Goal: Task Accomplishment & Management: Use online tool/utility

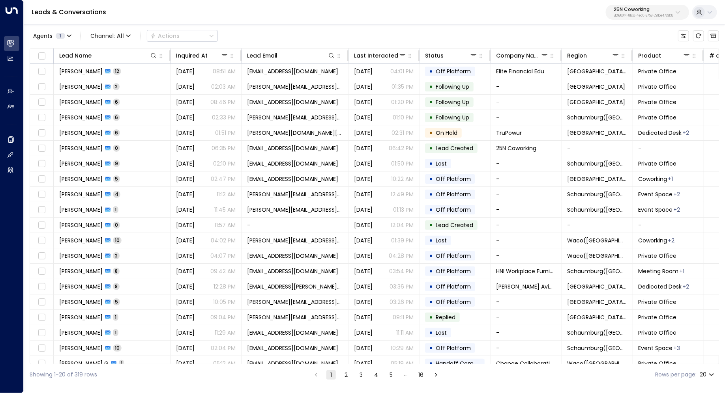
click at [653, 15] on p "3b9800f4-81ca-4ec0-8758-72fbe4763f36" at bounding box center [644, 15] width 60 height 3
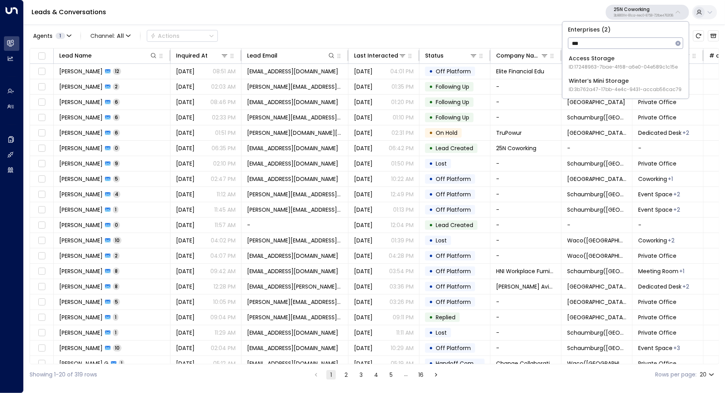
type input "***"
click at [605, 61] on div "Access Storage ID: 17248963-7bae-4f68-a6e0-04e589c1c15e" at bounding box center [623, 62] width 109 height 16
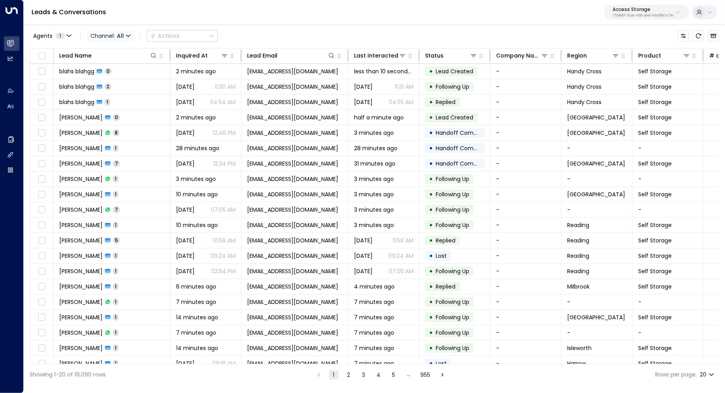
click at [122, 35] on span "All" at bounding box center [120, 36] width 7 height 6
click at [638, 10] on div at bounding box center [362, 196] width 725 height 393
click at [650, 10] on p "Access Storage" at bounding box center [642, 9] width 61 height 5
type input "****"
click at [624, 56] on div "easyStorage ID: b4f09b35-6698-4786-bcde-ffeb9f535e2f" at bounding box center [622, 62] width 107 height 16
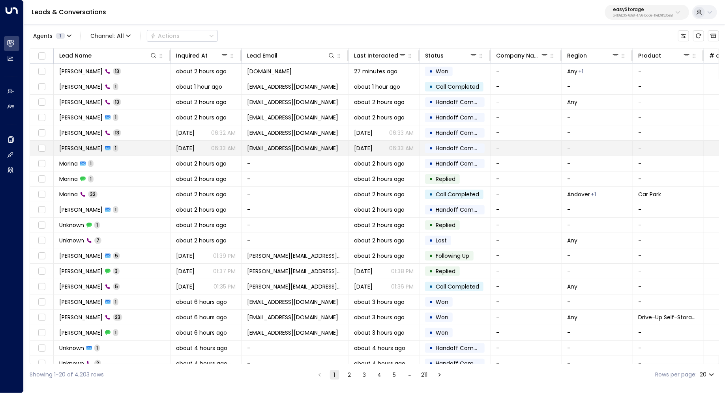
scroll to position [6, 0]
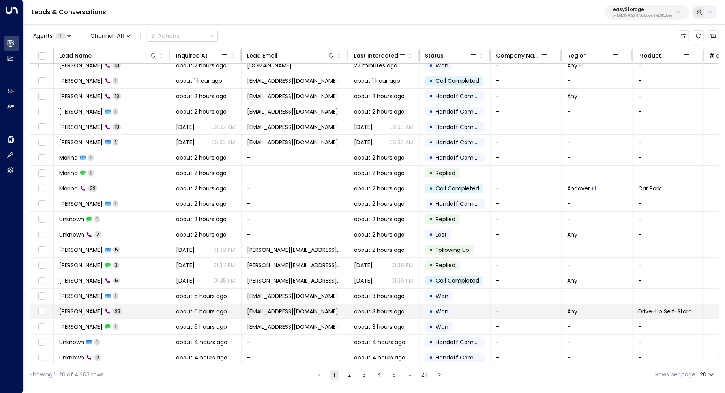
click at [143, 308] on td "[PERSON_NAME] 23" at bounding box center [112, 311] width 117 height 15
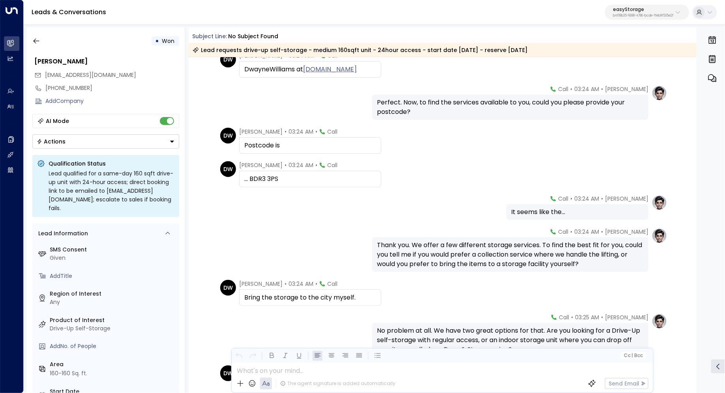
scroll to position [237, 0]
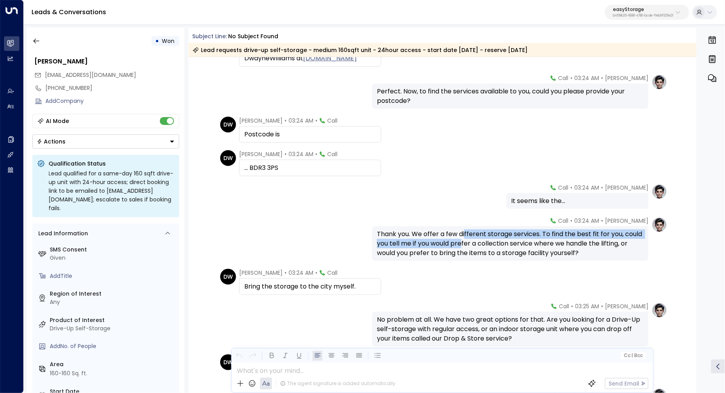
click at [463, 242] on div "Thank you. We offer a few different storage services. To find the best fit for …" at bounding box center [510, 244] width 267 height 28
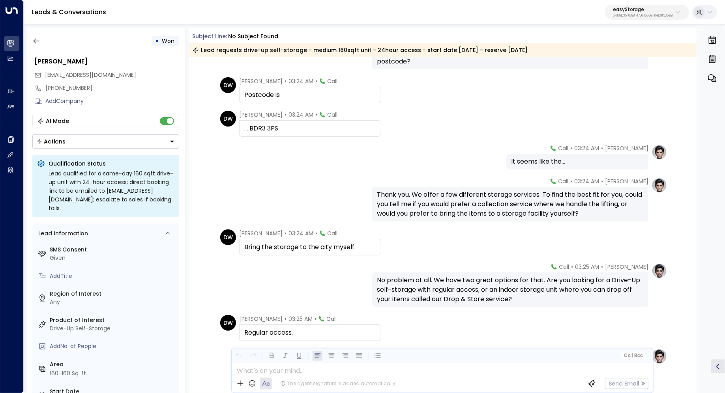
scroll to position [300, 0]
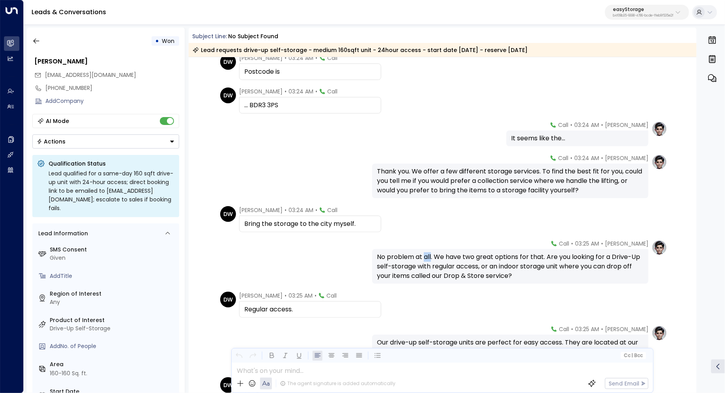
drag, startPoint x: 425, startPoint y: 256, endPoint x: 431, endPoint y: 256, distance: 5.9
click at [431, 256] on div "No problem at all. We have two great options for that. Are you looking for a Dr…" at bounding box center [510, 267] width 267 height 28
drag, startPoint x: 448, startPoint y: 259, endPoint x: 448, endPoint y: 264, distance: 5.5
click at [448, 264] on div "No problem at all. We have two great options for that. Are you looking for a Dr…" at bounding box center [510, 267] width 267 height 28
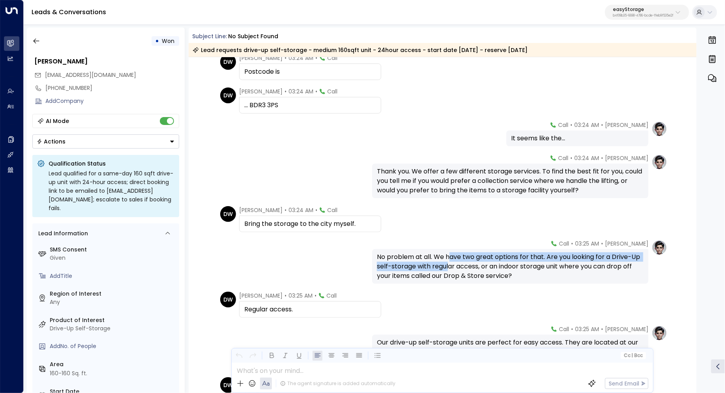
click at [448, 264] on div "No problem at all. We have two great options for that. Are you looking for a Dr…" at bounding box center [510, 267] width 267 height 28
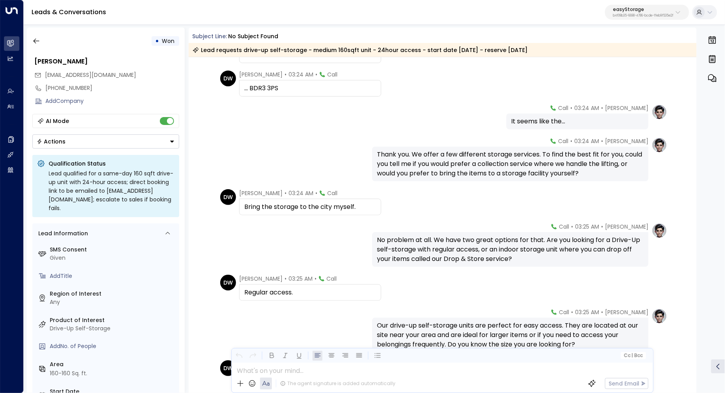
scroll to position [328, 0]
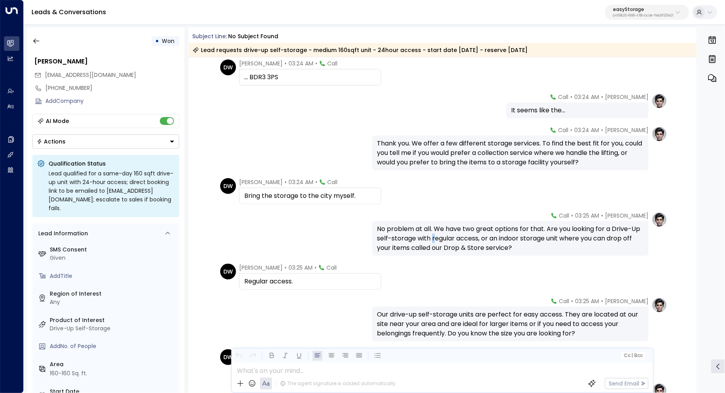
drag, startPoint x: 431, startPoint y: 241, endPoint x: 435, endPoint y: 241, distance: 4.7
click at [435, 241] on div "No problem at all. We have two great options for that. Are you looking for a Dr…" at bounding box center [510, 239] width 267 height 28
click at [446, 242] on div "No problem at all. We have two great options for that. Are you looking for a Dr…" at bounding box center [510, 239] width 267 height 28
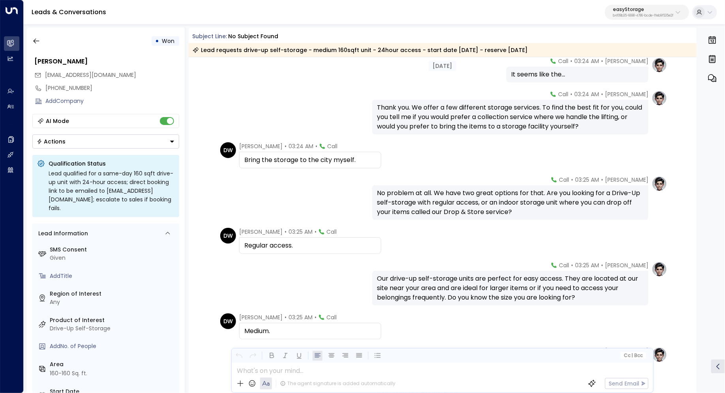
scroll to position [381, 0]
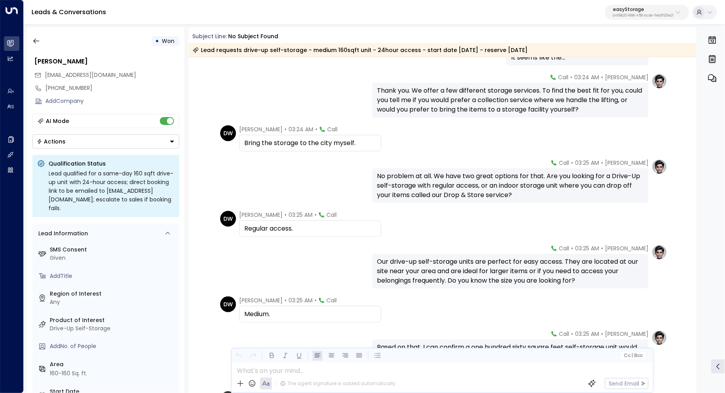
drag, startPoint x: 428, startPoint y: 258, endPoint x: 428, endPoint y: 263, distance: 4.7
click at [428, 263] on div "Our drive-up self-storage units are perfect for easy access. They are located a…" at bounding box center [510, 271] width 267 height 28
click at [440, 267] on div "Our drive-up self-storage units are perfect for easy access. They are located a…" at bounding box center [510, 271] width 267 height 28
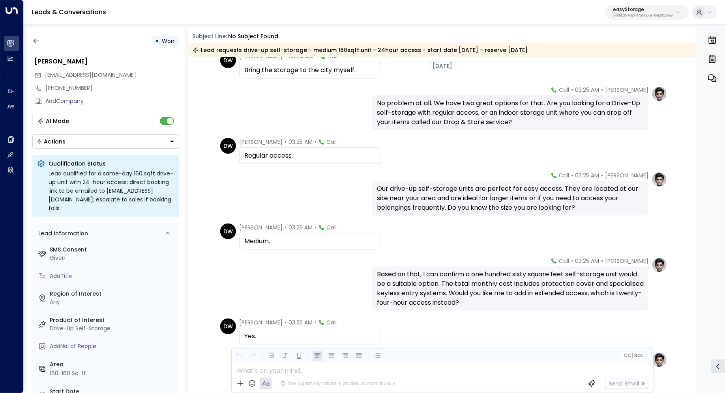
scroll to position [468, 0]
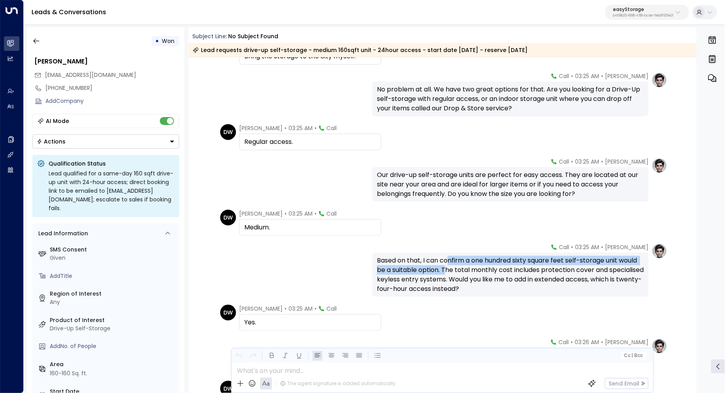
drag, startPoint x: 448, startPoint y: 264, endPoint x: 446, endPoint y: 272, distance: 8.0
click at [446, 272] on div "Based on that, I can confirm a one hundred sixty square feet self-storage unit …" at bounding box center [510, 275] width 267 height 38
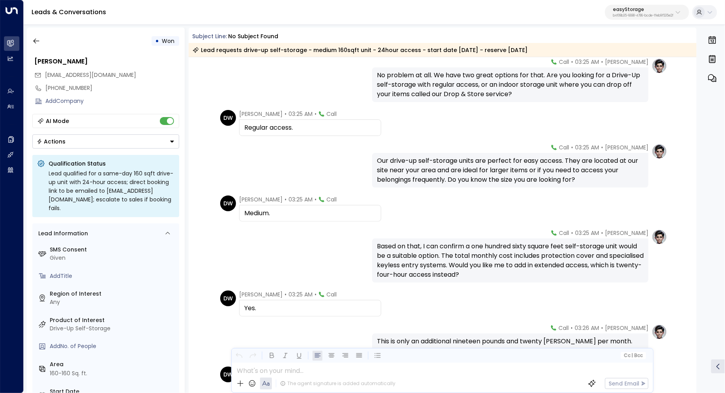
scroll to position [485, 0]
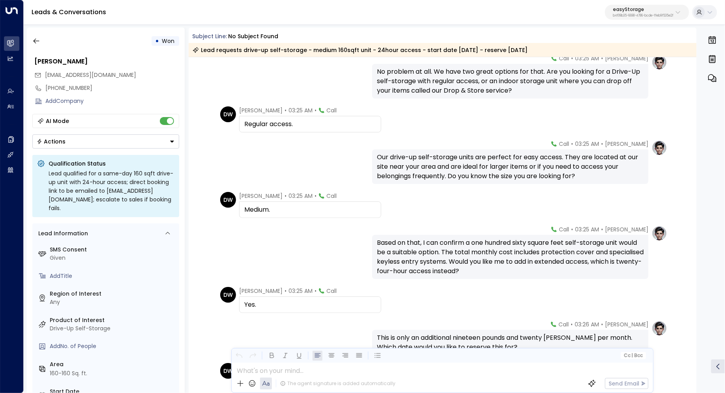
drag, startPoint x: 450, startPoint y: 252, endPoint x: 450, endPoint y: 257, distance: 5.1
click at [450, 257] on div "Based on that, I can confirm a one hundred sixty square feet self-storage unit …" at bounding box center [510, 257] width 267 height 38
drag, startPoint x: 446, startPoint y: 251, endPoint x: 445, endPoint y: 255, distance: 4.4
click at [445, 255] on div "Based on that, I can confirm a one hundred sixty square feet self-storage unit …" at bounding box center [510, 257] width 267 height 38
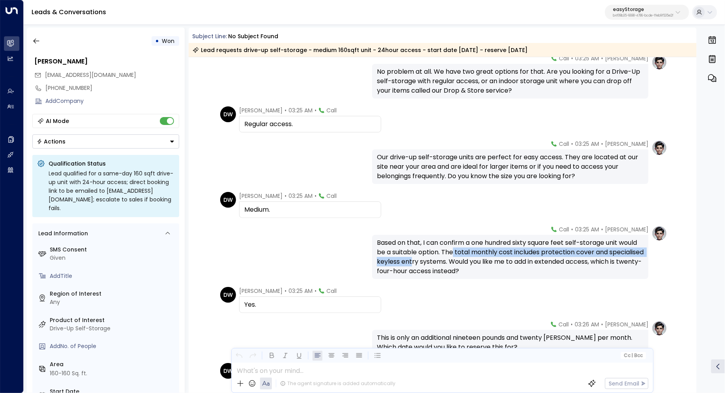
drag, startPoint x: 451, startPoint y: 253, endPoint x: 448, endPoint y: 260, distance: 8.3
click at [448, 260] on div "Based on that, I can confirm a one hundred sixty square feet self-storage unit …" at bounding box center [510, 257] width 267 height 38
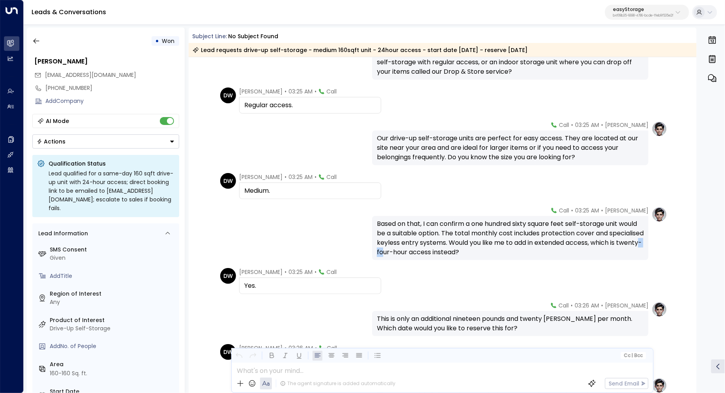
drag, startPoint x: 425, startPoint y: 253, endPoint x: 440, endPoint y: 253, distance: 14.2
click at [439, 253] on div "Based on that, I can confirm a one hundred sixty square feet self-storage unit …" at bounding box center [510, 238] width 267 height 38
click at [440, 253] on div "Based on that, I can confirm a one hundred sixty square feet self-storage unit …" at bounding box center [510, 238] width 267 height 38
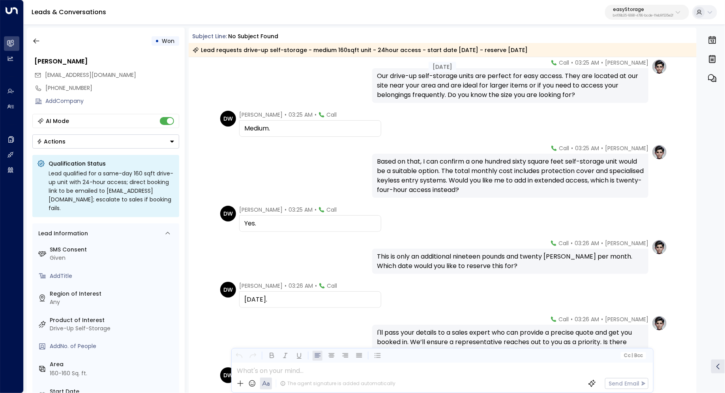
scroll to position [567, 0]
click at [428, 254] on div "This is only an additional nineteen pounds and twenty [PERSON_NAME] per month. …" at bounding box center [510, 261] width 267 height 19
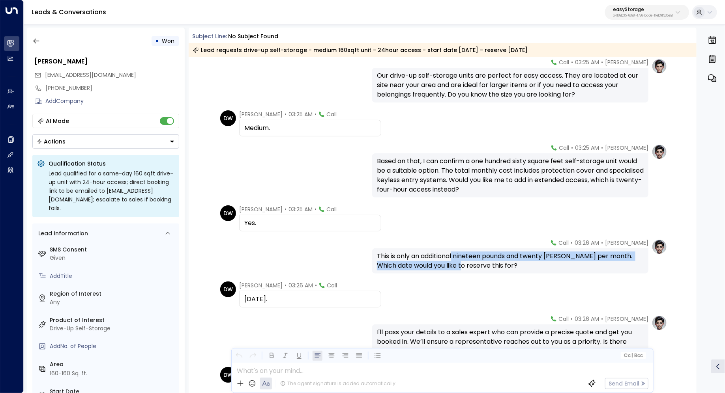
drag, startPoint x: 454, startPoint y: 254, endPoint x: 449, endPoint y: 264, distance: 11.7
click at [449, 264] on div "This is only an additional nineteen pounds and twenty [PERSON_NAME] per month. …" at bounding box center [510, 261] width 267 height 19
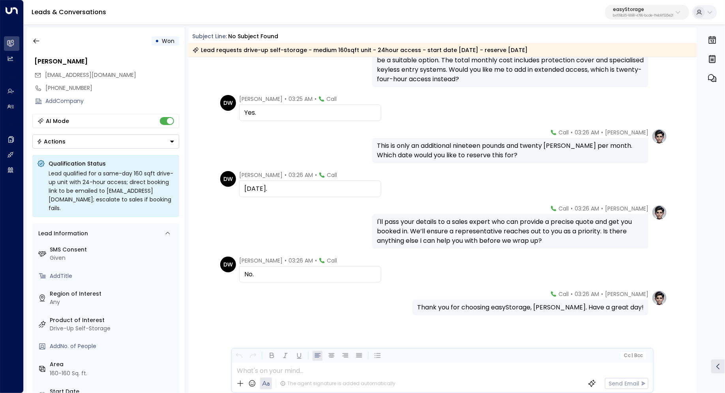
scroll to position [678, 0]
drag, startPoint x: 480, startPoint y: 229, endPoint x: 480, endPoint y: 234, distance: 5.5
click at [480, 234] on div "I'll pass your details to a sales expert who can provide a precise quote and ge…" at bounding box center [510, 231] width 267 height 28
click at [39, 41] on icon "button" at bounding box center [36, 41] width 8 height 8
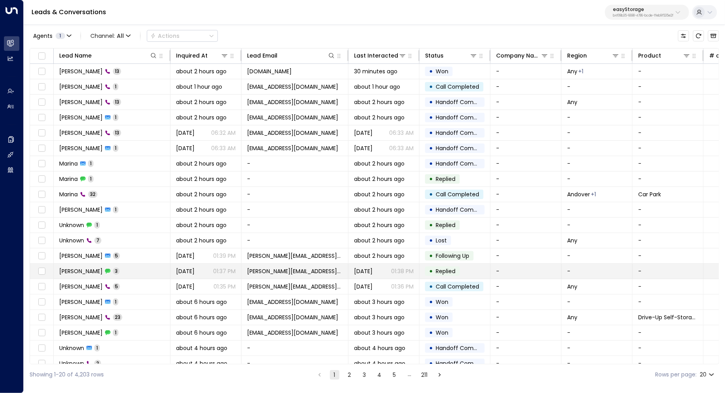
scroll to position [6, 0]
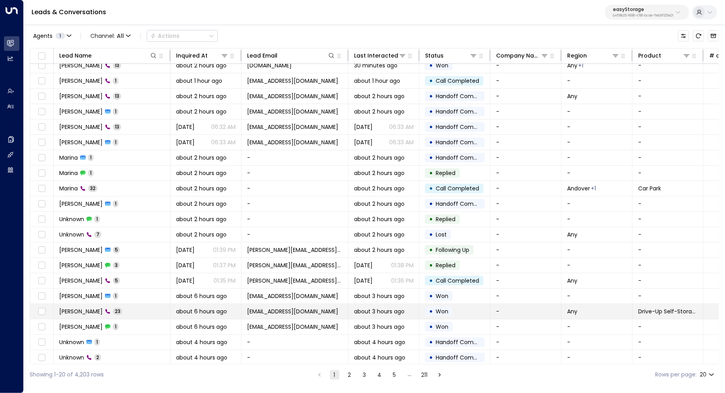
click at [150, 307] on td "[PERSON_NAME] 23" at bounding box center [112, 311] width 117 height 15
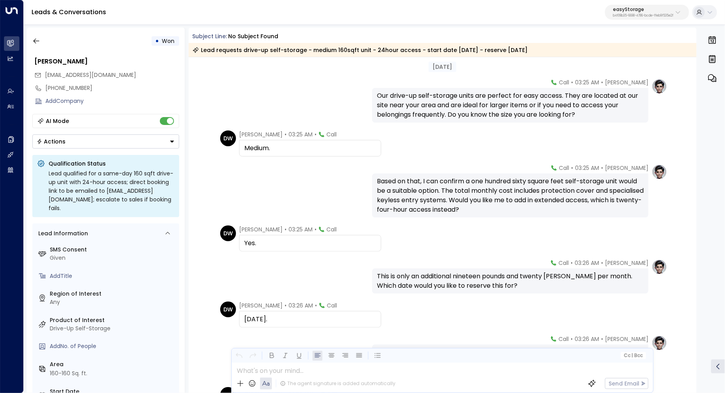
scroll to position [678, 0]
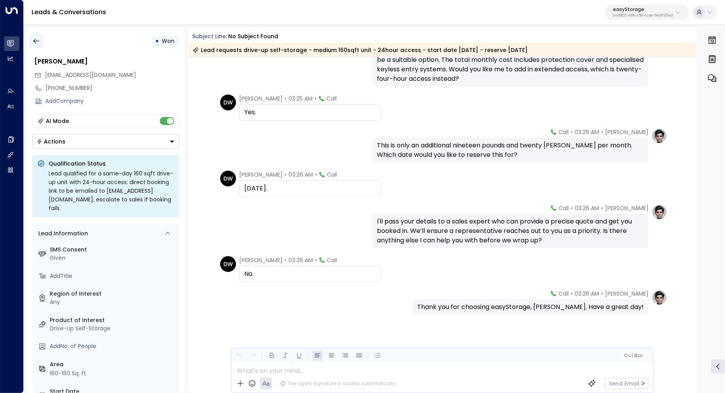
click at [39, 42] on icon "button" at bounding box center [36, 41] width 8 height 8
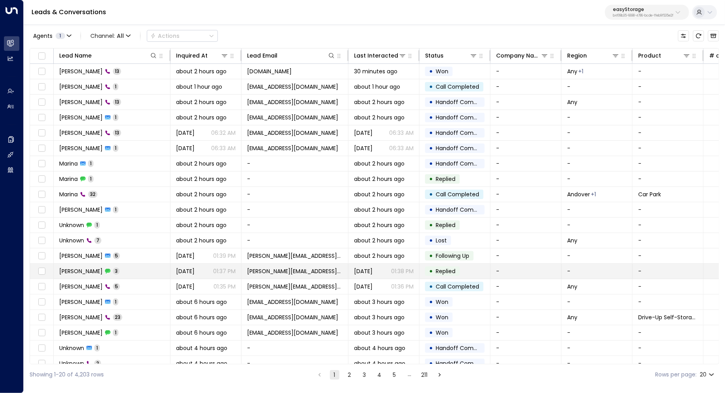
scroll to position [6, 0]
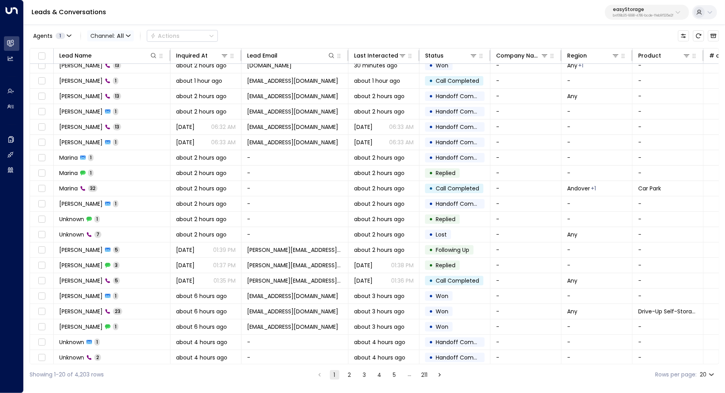
click at [126, 34] on icon "button" at bounding box center [128, 36] width 5 height 5
click at [112, 83] on p "Voice" at bounding box center [108, 81] width 28 height 5
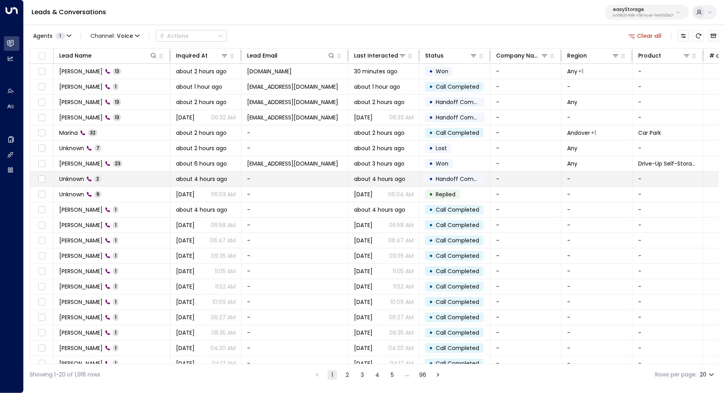
scroll to position [6, 0]
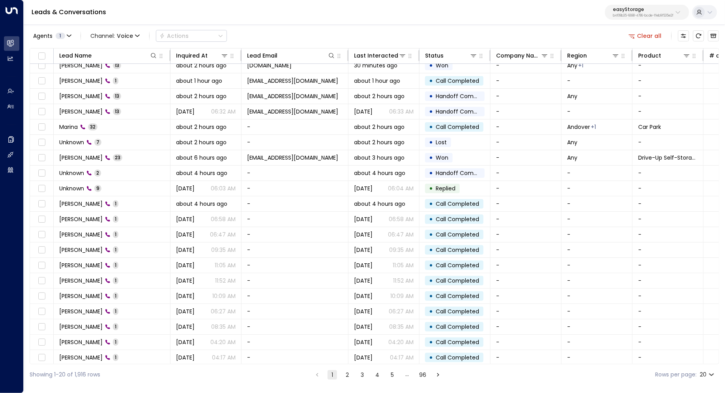
click at [346, 375] on button "2" at bounding box center [347, 375] width 9 height 9
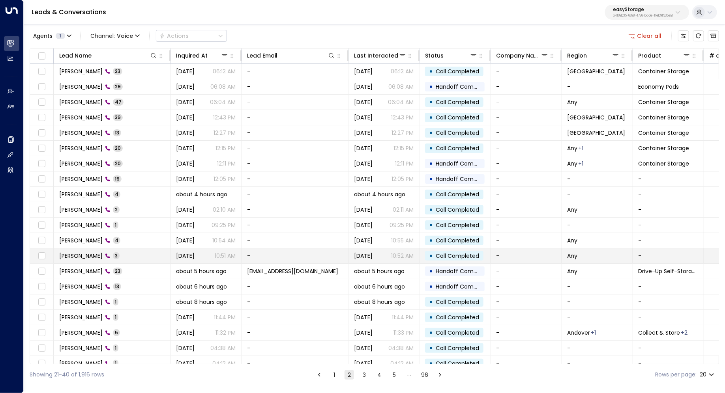
scroll to position [6, 0]
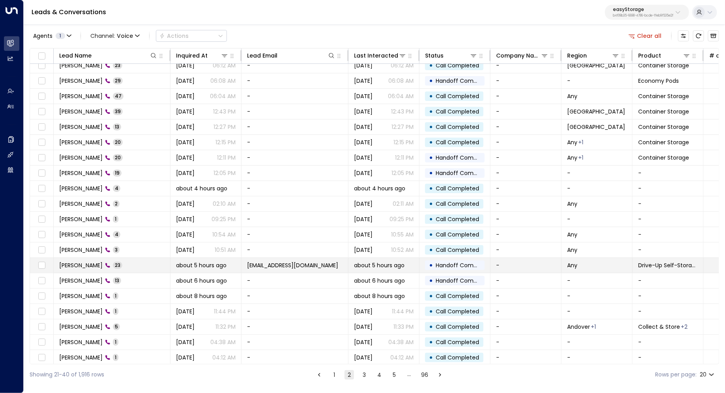
click at [130, 262] on td "[PERSON_NAME] 23" at bounding box center [112, 265] width 117 height 15
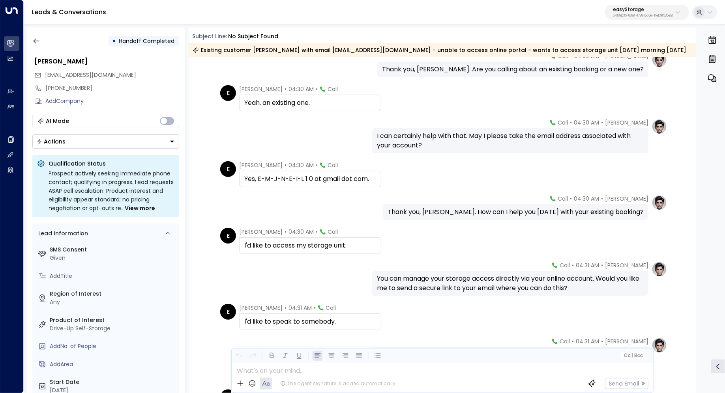
scroll to position [136, 0]
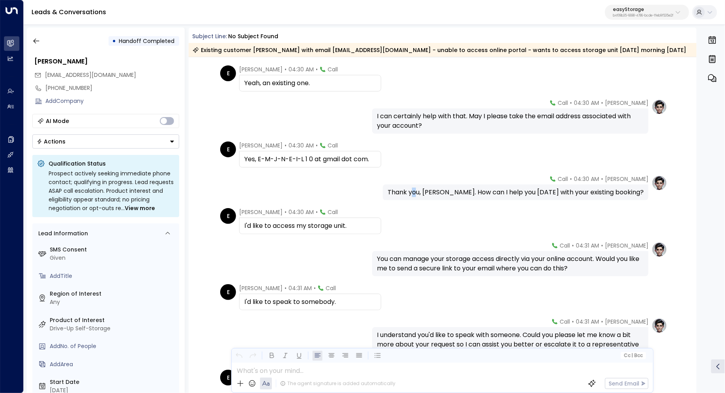
click at [438, 195] on div "Thank you, [PERSON_NAME]. How can I help you [DATE] with your existing booking?" at bounding box center [516, 192] width 256 height 9
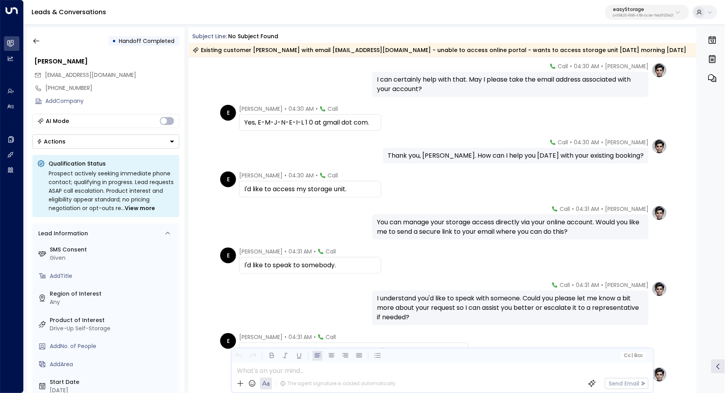
scroll to position [178, 0]
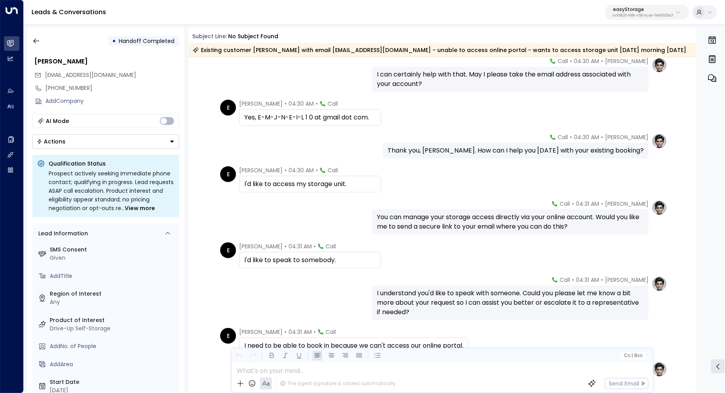
click at [456, 220] on div "You can manage your storage access directly via your online account. Would you …" at bounding box center [510, 222] width 267 height 19
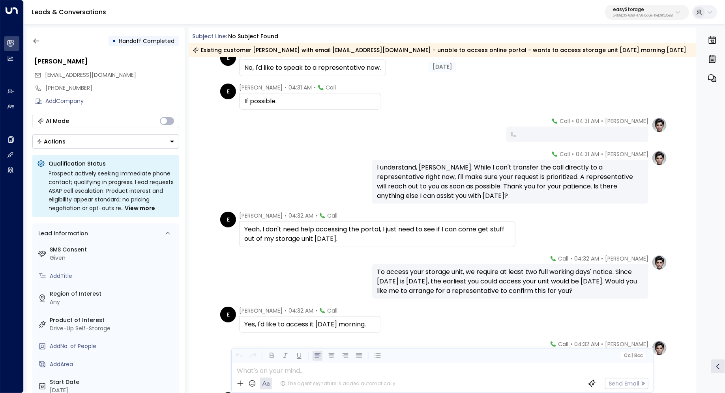
scroll to position [697, 0]
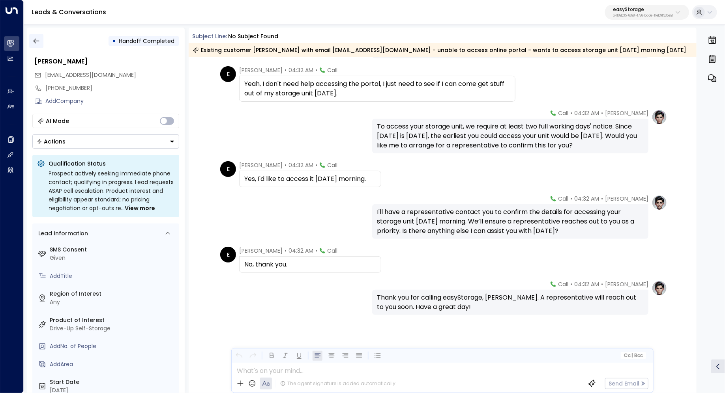
click at [36, 38] on icon "button" at bounding box center [36, 41] width 8 height 8
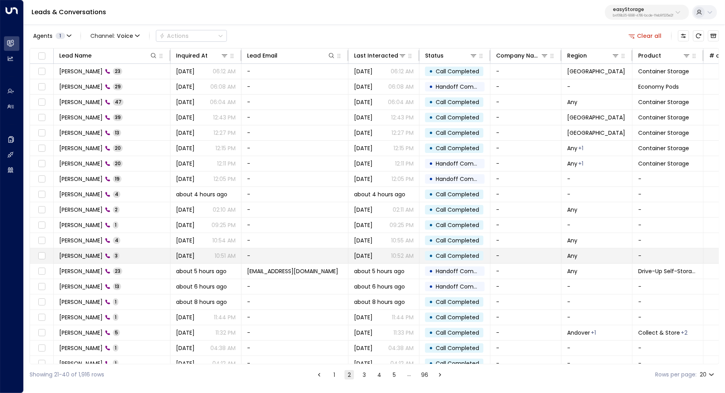
scroll to position [6, 0]
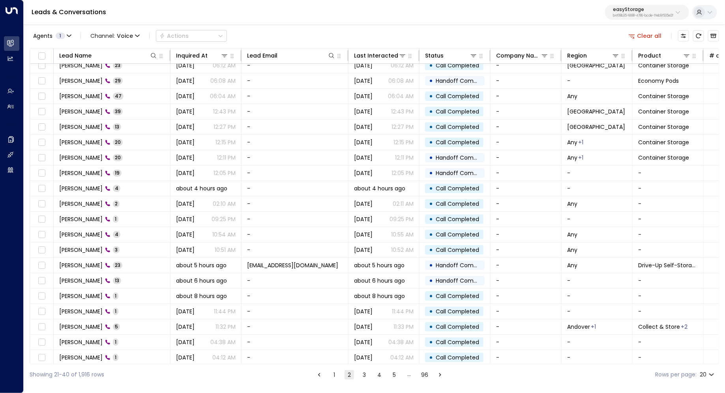
click at [364, 375] on button "3" at bounding box center [364, 375] width 9 height 9
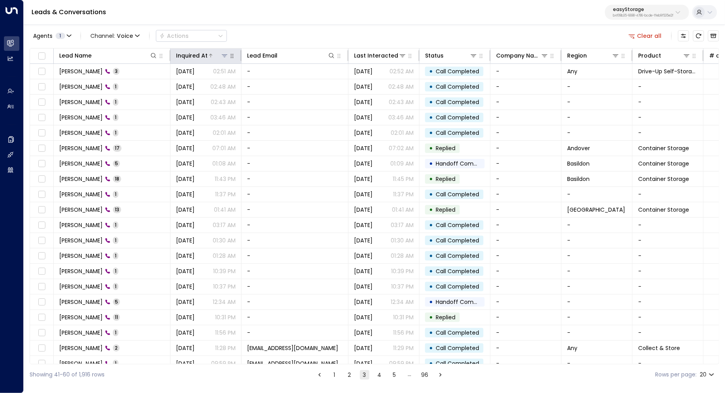
click at [206, 56] on div "Inquired At" at bounding box center [192, 55] width 32 height 9
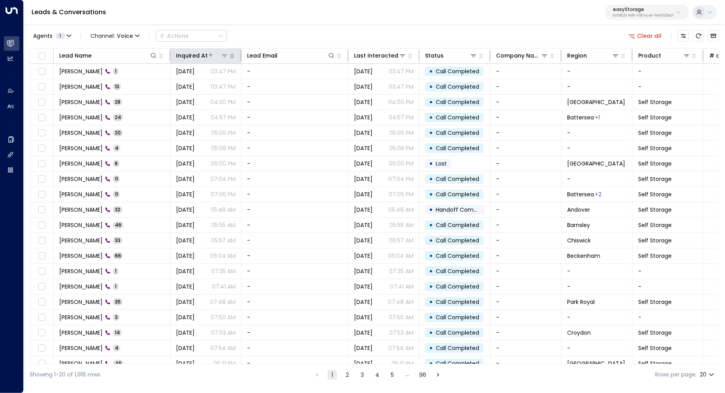
click at [201, 52] on div "Inquired At" at bounding box center [192, 55] width 32 height 9
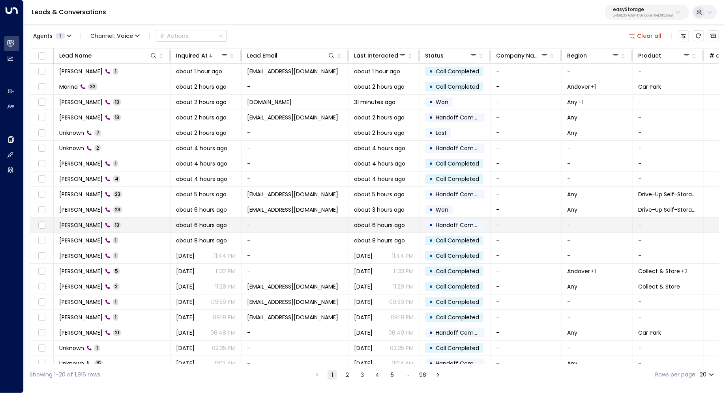
scroll to position [6, 0]
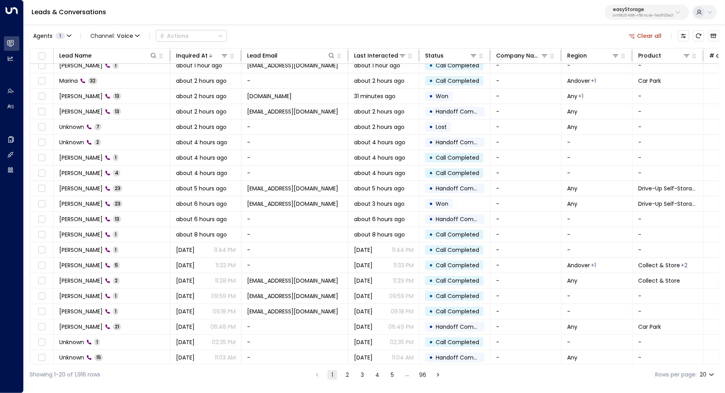
click at [347, 378] on button "2" at bounding box center [347, 375] width 9 height 9
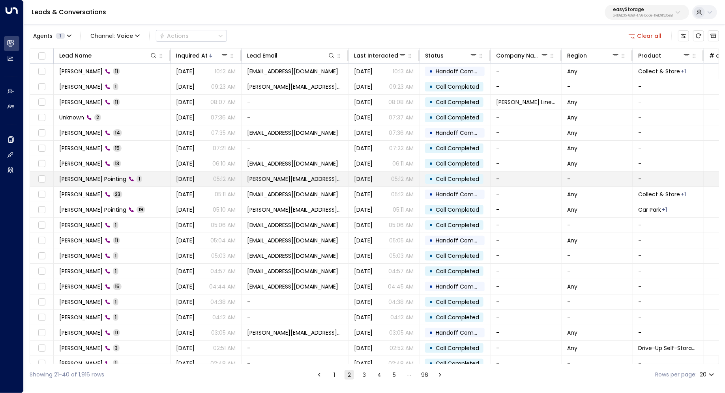
scroll to position [6, 0]
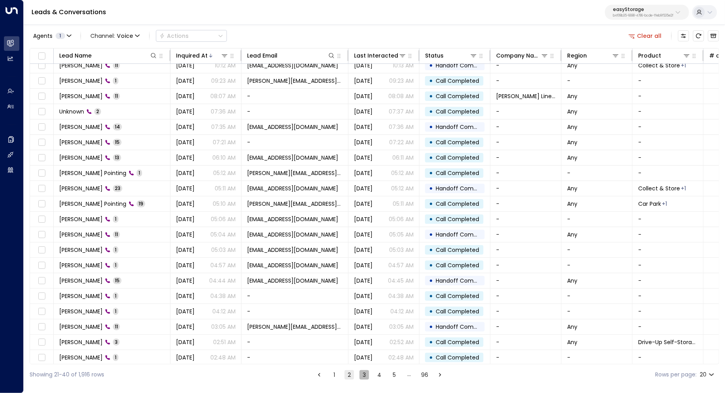
click at [365, 373] on button "3" at bounding box center [364, 375] width 9 height 9
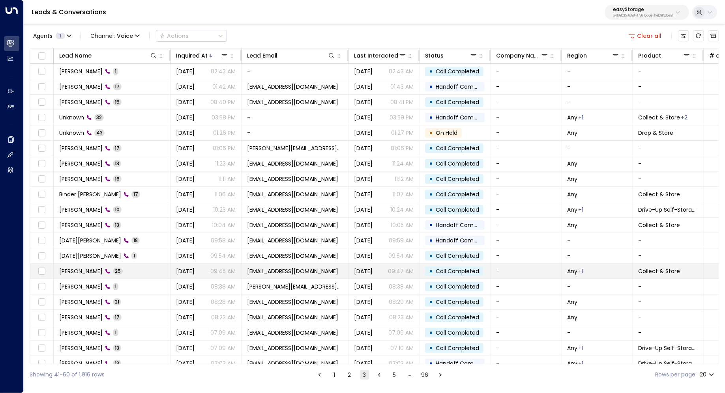
click at [79, 268] on span "[PERSON_NAME]" at bounding box center [80, 272] width 43 height 8
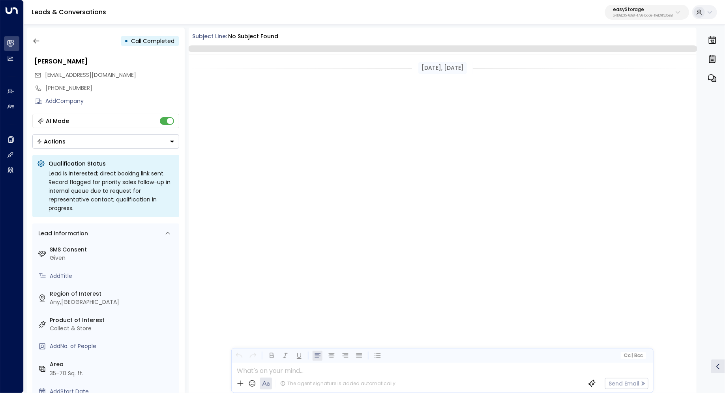
scroll to position [2136, 0]
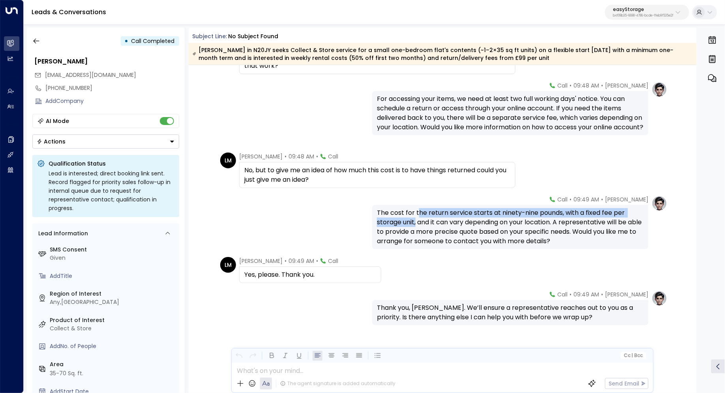
drag, startPoint x: 418, startPoint y: 216, endPoint x: 416, endPoint y: 221, distance: 5.5
click at [416, 221] on div "The cost for the return service starts at ninety-nine pounds, with a fixed fee …" at bounding box center [510, 227] width 267 height 38
click at [427, 217] on div "The cost for the return service starts at ninety-nine pounds, with a fixed fee …" at bounding box center [510, 227] width 267 height 38
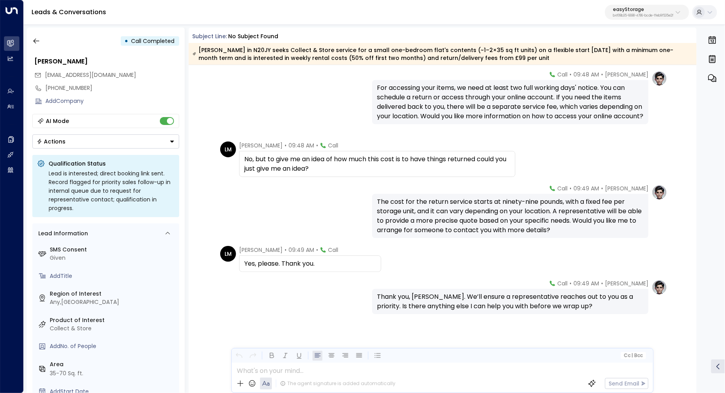
scroll to position [1517, 0]
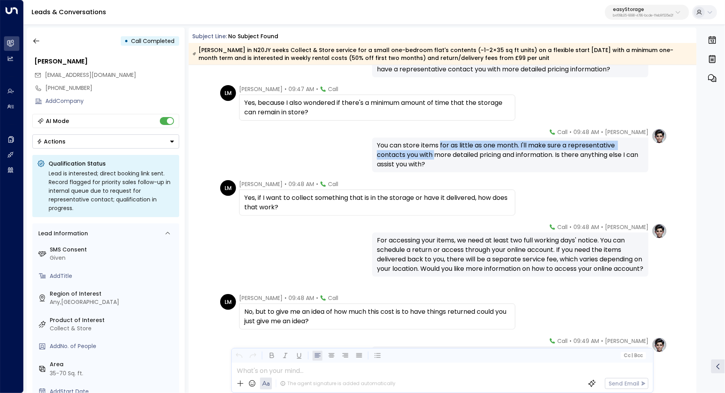
drag, startPoint x: 440, startPoint y: 145, endPoint x: 436, endPoint y: 151, distance: 7.4
click at [436, 151] on div "You can store items for as little as one month. I'll make sure a representative…" at bounding box center [510, 155] width 267 height 28
drag, startPoint x: 451, startPoint y: 143, endPoint x: 447, endPoint y: 150, distance: 8.2
click at [447, 150] on div "You can store items for as little as one month. I'll make sure a representative…" at bounding box center [510, 155] width 267 height 28
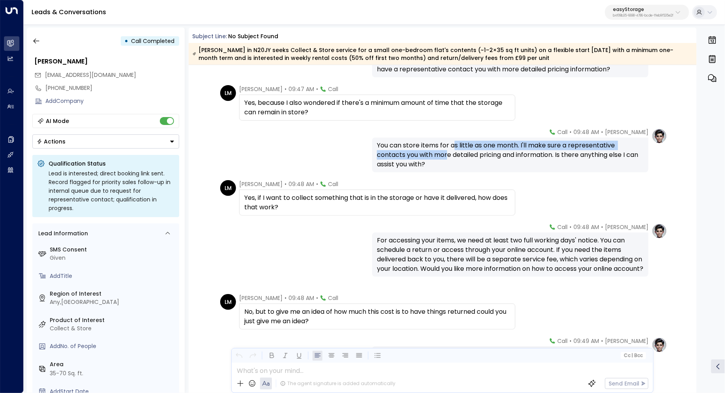
drag, startPoint x: 453, startPoint y: 146, endPoint x: 448, endPoint y: 152, distance: 7.0
click at [448, 152] on div "You can store items for as little as one month. I'll make sure a representative…" at bounding box center [510, 155] width 267 height 28
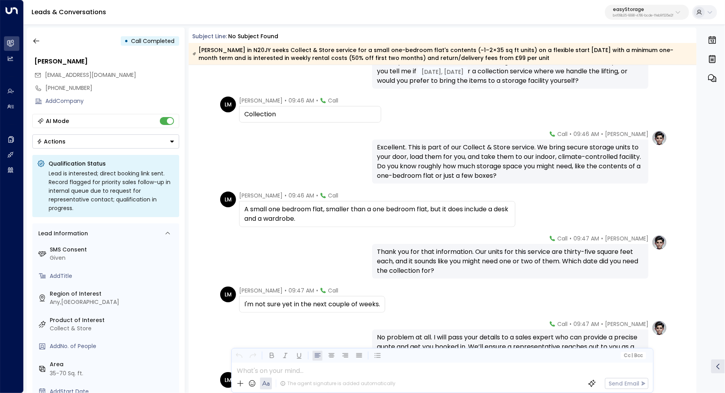
scroll to position [358, 0]
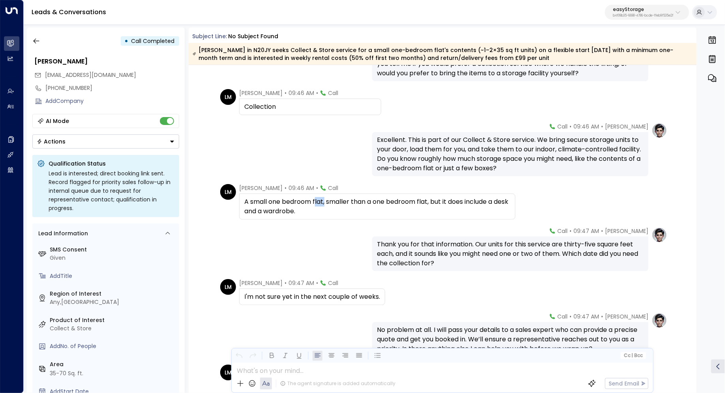
drag, startPoint x: 314, startPoint y: 203, endPoint x: 324, endPoint y: 203, distance: 10.3
click at [324, 203] on div "A small one bedroom flat, smaller than a one bedroom flat, but it does include …" at bounding box center [377, 206] width 266 height 19
click at [299, 206] on div "A small one bedroom flat, smaller than a one bedroom flat, but it does include …" at bounding box center [377, 206] width 266 height 19
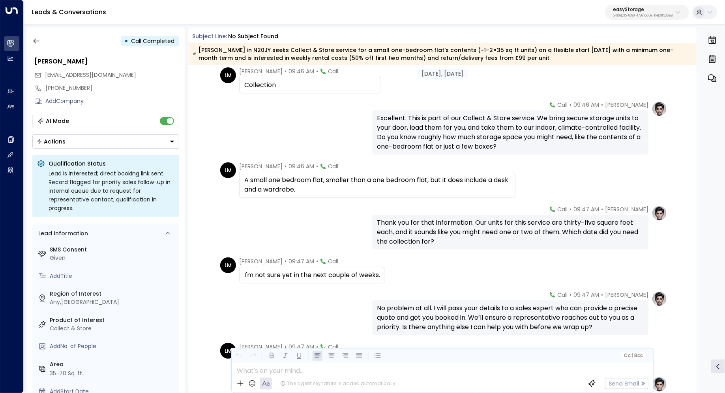
scroll to position [385, 0]
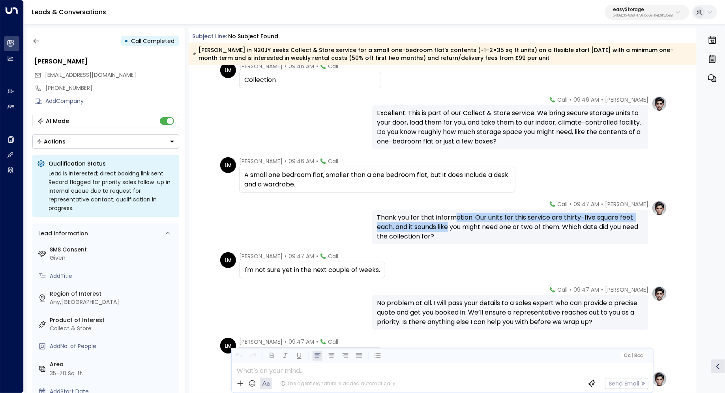
drag, startPoint x: 455, startPoint y: 218, endPoint x: 449, endPoint y: 227, distance: 9.7
click at [449, 227] on div "Thank you for that information. Our units for this service are thirty-five squa…" at bounding box center [510, 227] width 267 height 28
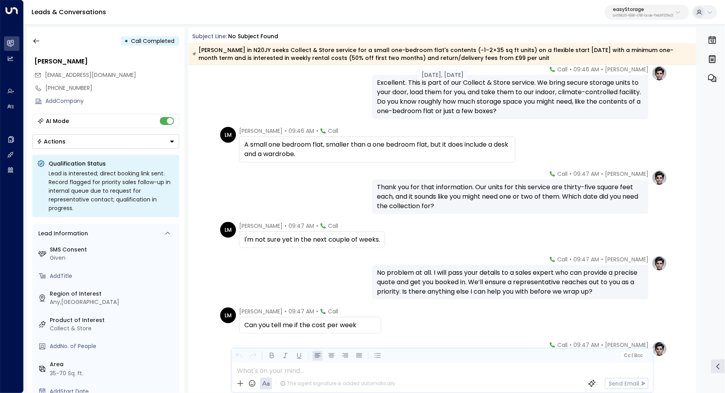
scroll to position [426, 0]
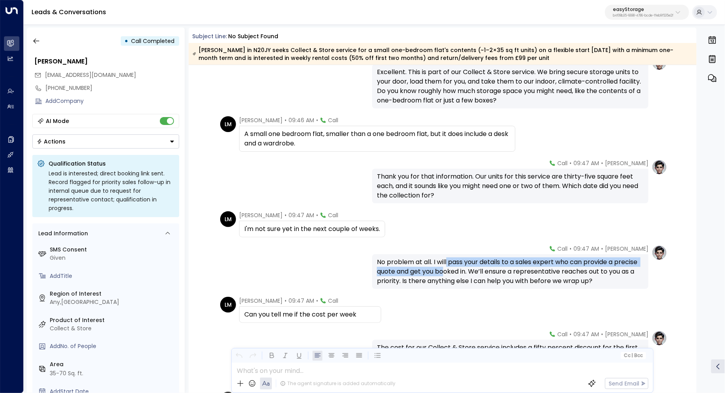
drag, startPoint x: 446, startPoint y: 262, endPoint x: 446, endPoint y: 267, distance: 4.7
click at [446, 267] on div "No problem at all. I will pass your details to a sales expert who can provide a…" at bounding box center [510, 272] width 267 height 28
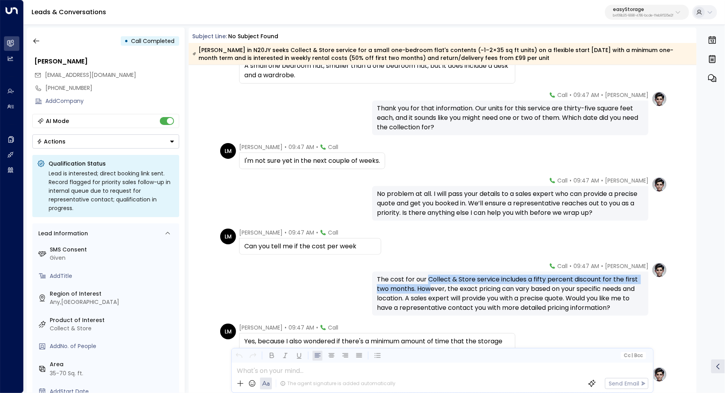
drag, startPoint x: 426, startPoint y: 282, endPoint x: 429, endPoint y: 294, distance: 12.2
click at [429, 294] on div "The cost for our Collect & Store service includes a fifty percent discount for …" at bounding box center [510, 294] width 267 height 38
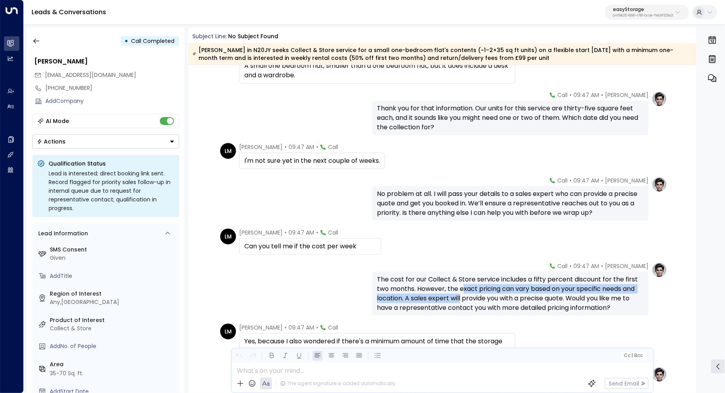
drag, startPoint x: 463, startPoint y: 291, endPoint x: 459, endPoint y: 297, distance: 6.4
click at [459, 297] on div "The cost for our Collect & Store service includes a fifty percent discount for …" at bounding box center [510, 294] width 267 height 38
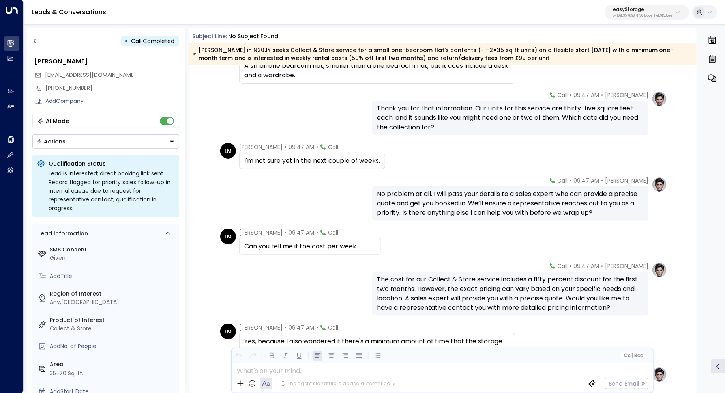
scroll to position [521, 0]
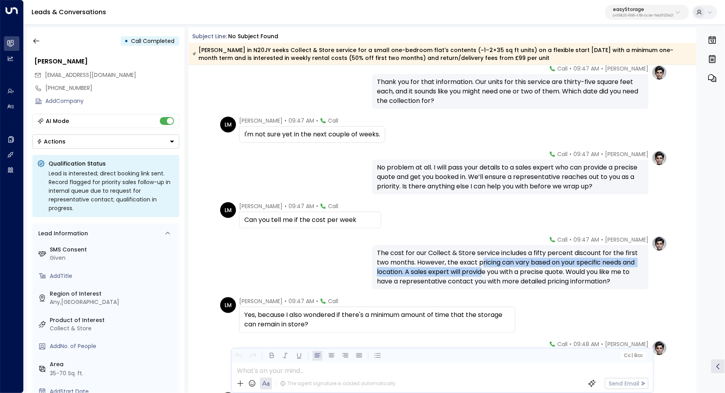
drag, startPoint x: 482, startPoint y: 265, endPoint x: 479, endPoint y: 270, distance: 6.0
click at [479, 270] on div "The cost for our Collect & Store service includes a fifty percent discount for …" at bounding box center [510, 268] width 267 height 38
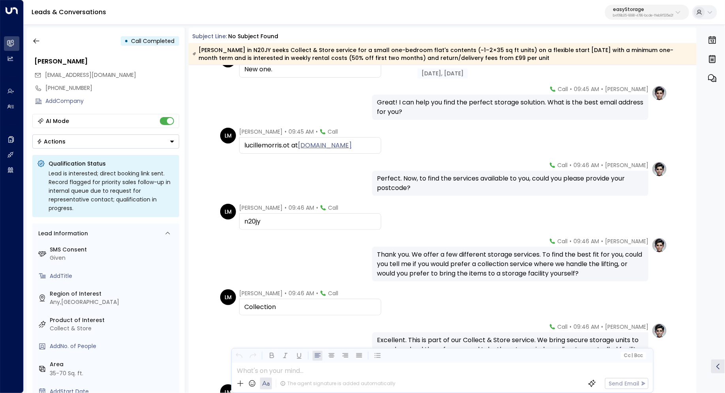
scroll to position [0, 0]
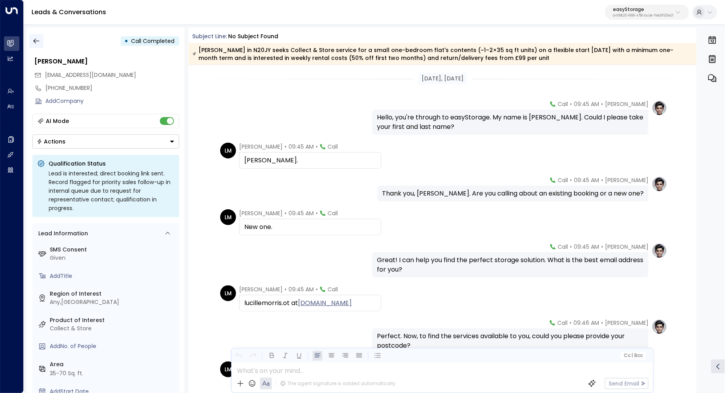
click at [31, 40] on button "button" at bounding box center [36, 41] width 14 height 14
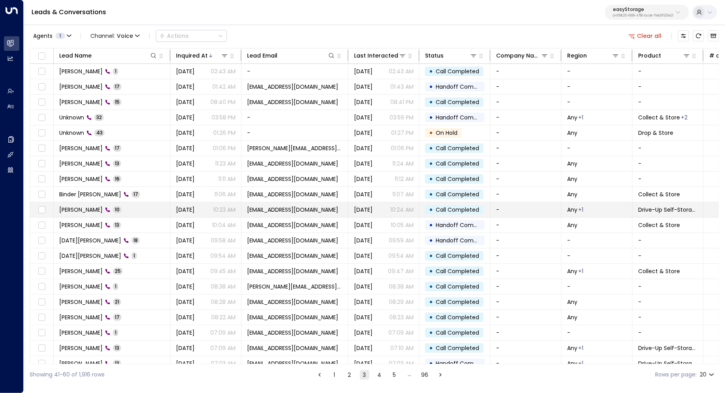
scroll to position [6, 0]
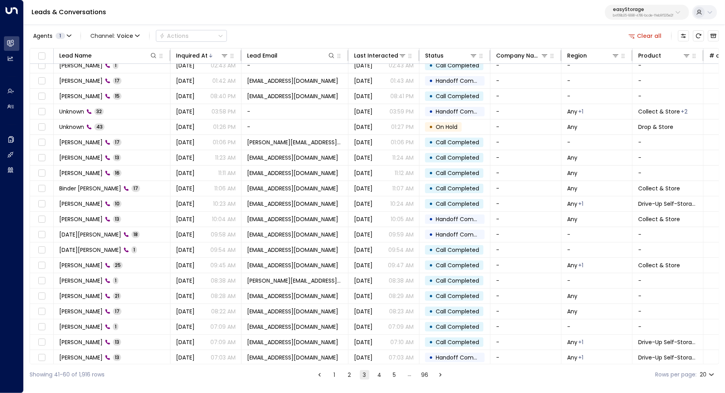
click at [376, 378] on button "4" at bounding box center [379, 375] width 9 height 9
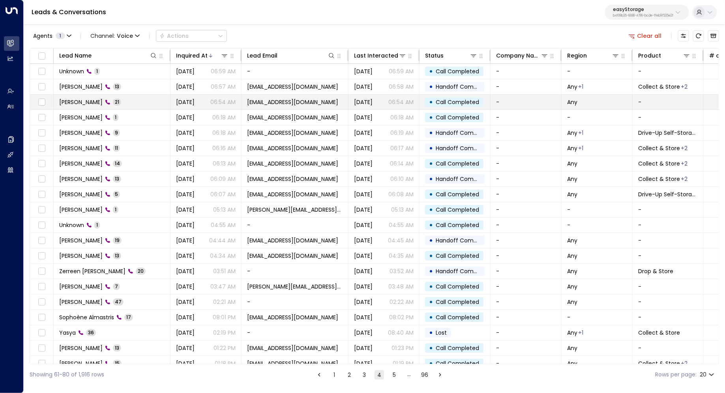
click at [134, 99] on td "[PERSON_NAME] 21" at bounding box center [112, 102] width 117 height 15
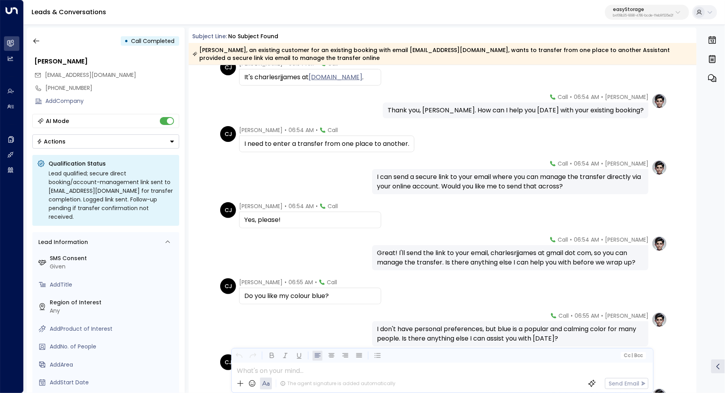
scroll to position [231, 0]
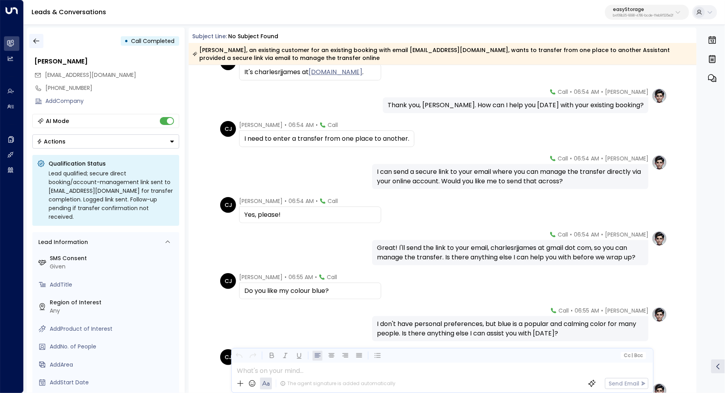
click at [39, 35] on button "button" at bounding box center [36, 41] width 14 height 14
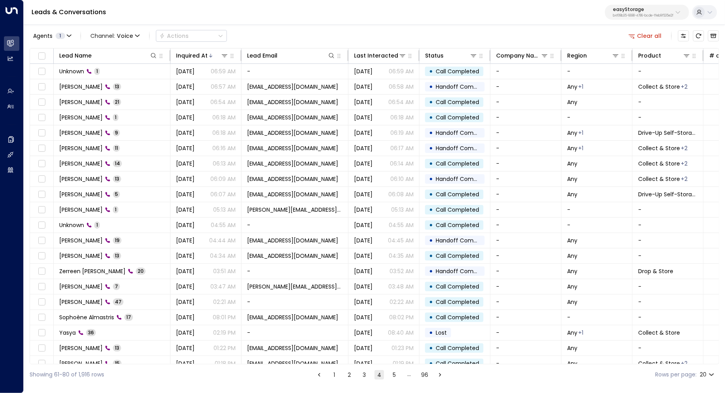
click at [333, 379] on button "1" at bounding box center [334, 375] width 9 height 9
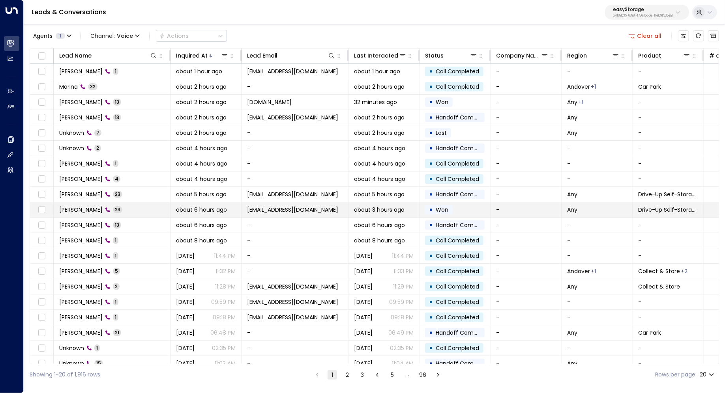
click at [80, 209] on span "[PERSON_NAME]" at bounding box center [80, 210] width 43 height 8
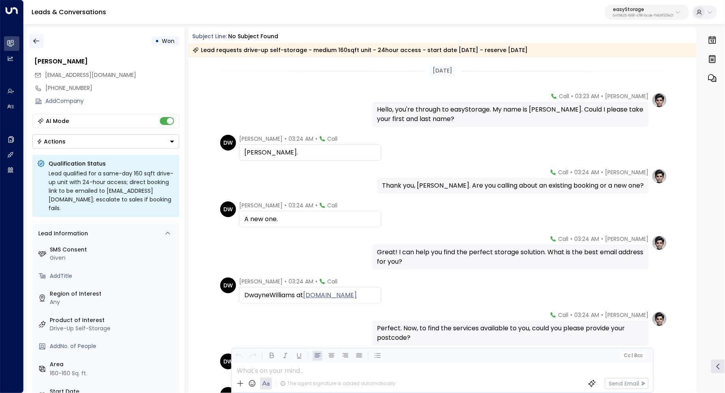
click at [40, 45] on icon "button" at bounding box center [36, 41] width 8 height 8
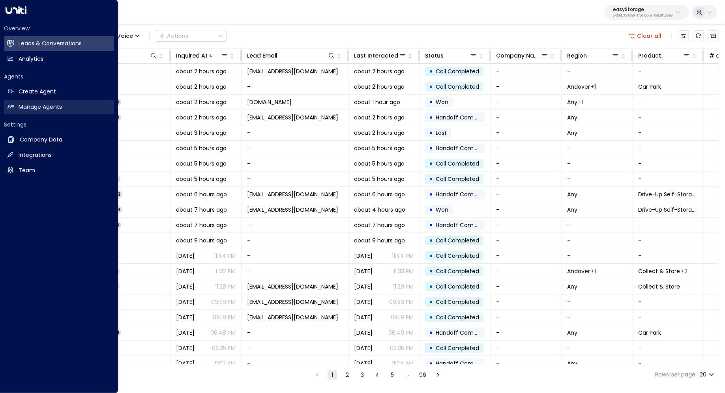
click at [33, 103] on h2 "Manage Agents" at bounding box center [40, 107] width 43 height 8
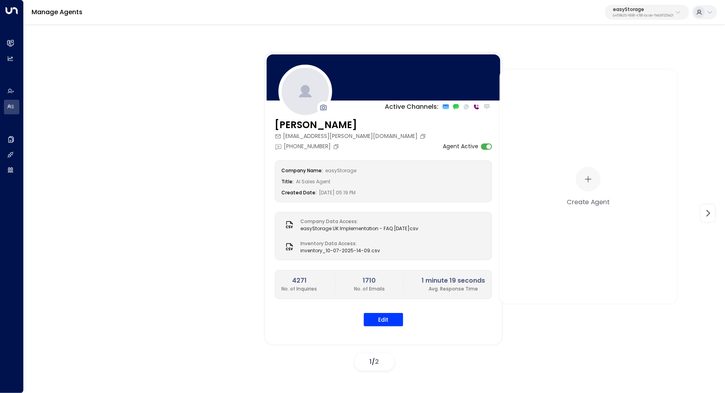
click at [667, 8] on p "easyStorage" at bounding box center [643, 9] width 60 height 5
type input "*******"
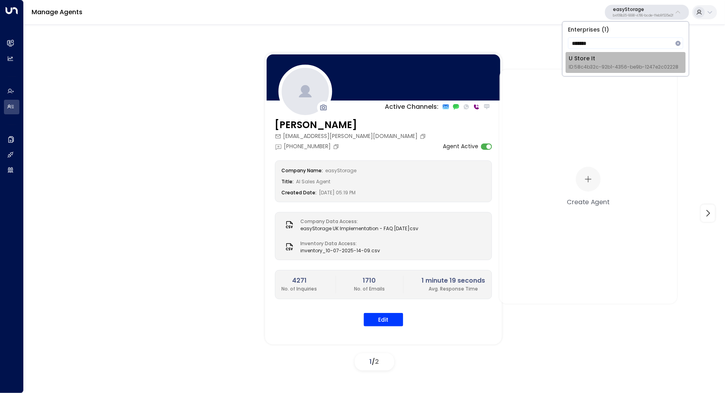
click at [612, 67] on span "ID: 58c4b32c-92b1-4356-be9b-1247e2c02228" at bounding box center [624, 67] width 110 height 7
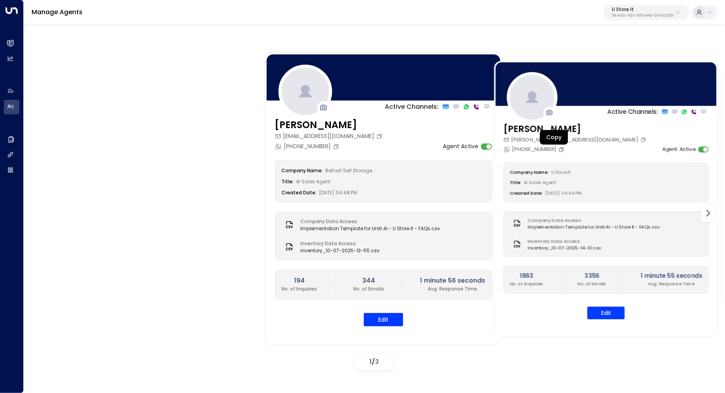
click at [558, 149] on icon "Copy" at bounding box center [561, 149] width 6 height 6
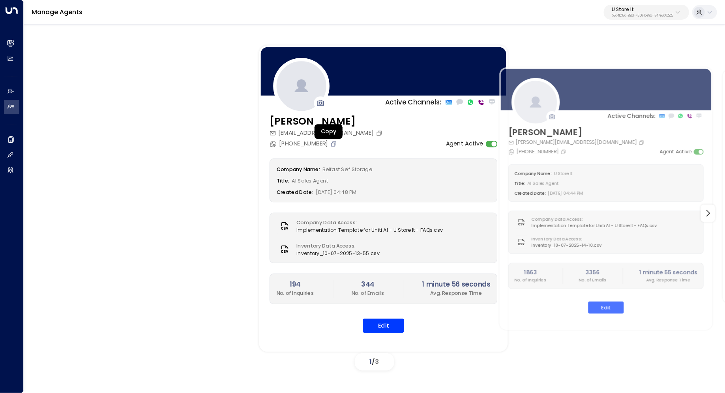
click at [330, 144] on icon "Copy" at bounding box center [333, 143] width 7 height 7
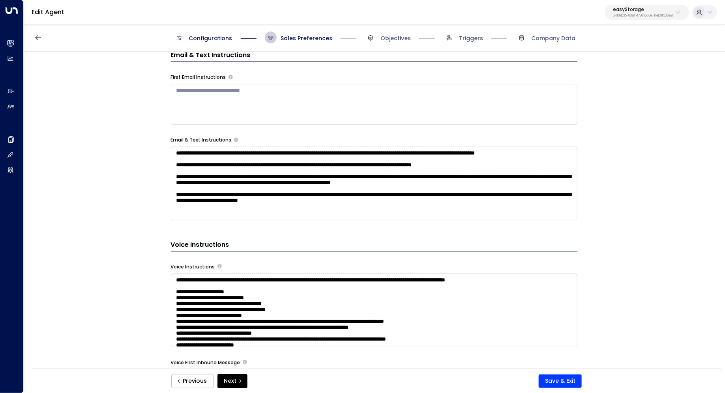
scroll to position [555, 0]
click at [633, 223] on div "**********" at bounding box center [374, 213] width 700 height 322
click at [483, 309] on textarea at bounding box center [374, 311] width 406 height 74
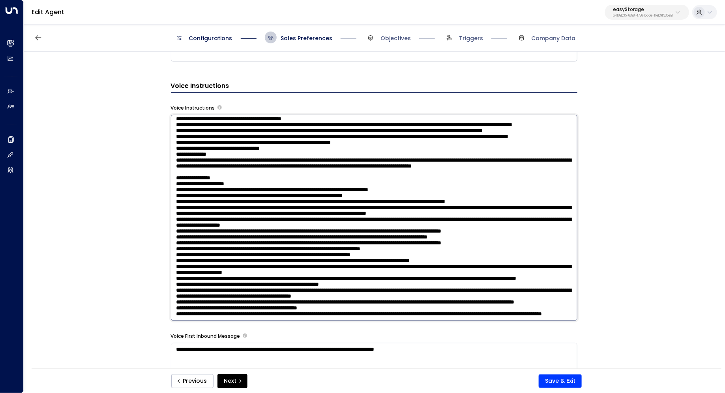
scroll to position [757, 0]
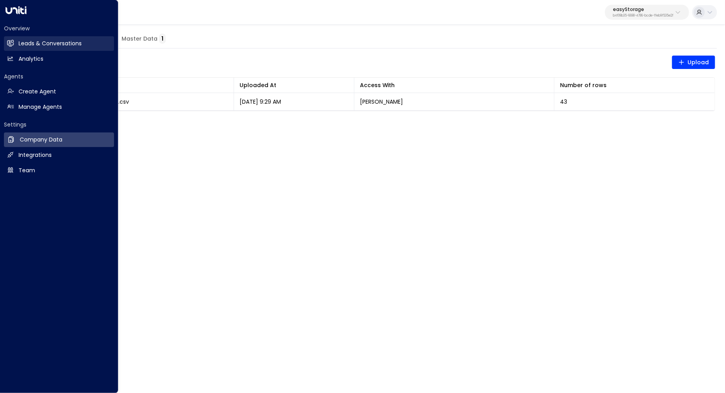
click at [37, 39] on link "Leads & Conversations Leads & Conversations" at bounding box center [59, 43] width 110 height 15
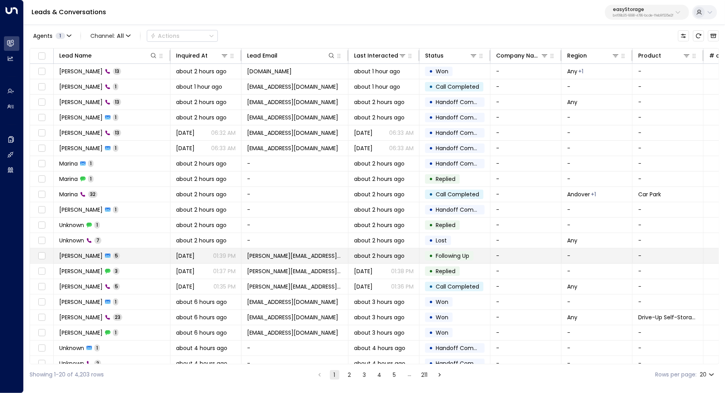
scroll to position [6, 0]
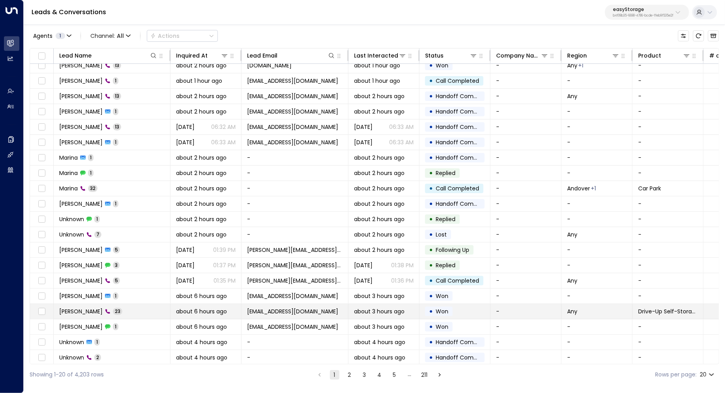
click at [139, 310] on td "[PERSON_NAME] 23" at bounding box center [112, 311] width 117 height 15
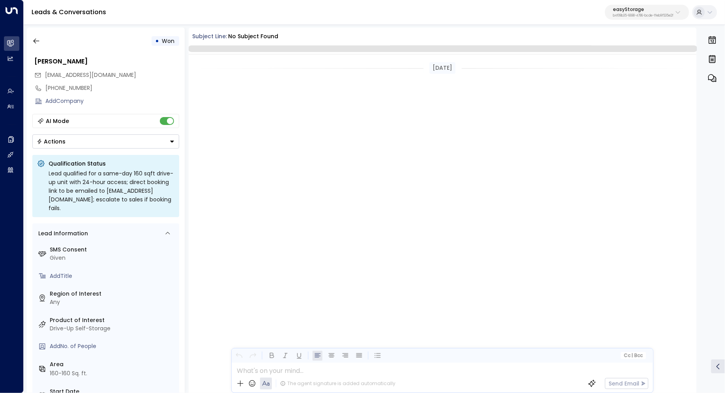
scroll to position [1478, 0]
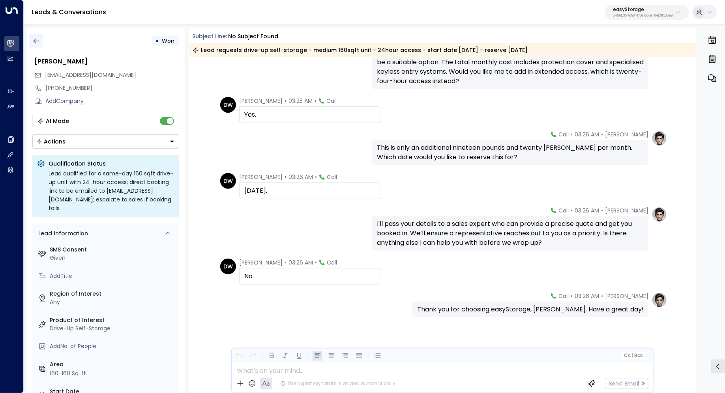
click at [37, 37] on icon "button" at bounding box center [36, 41] width 8 height 8
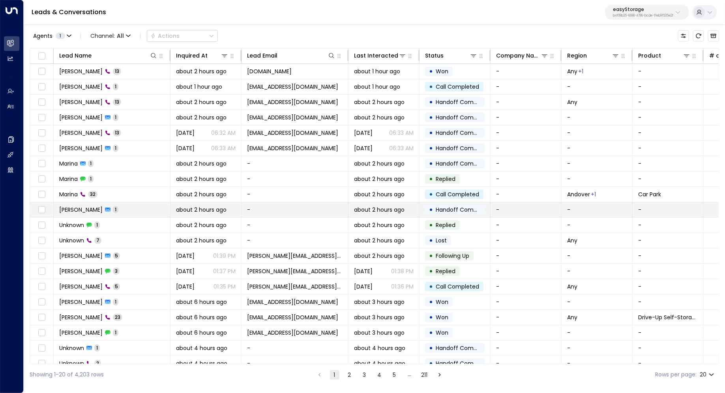
scroll to position [6, 0]
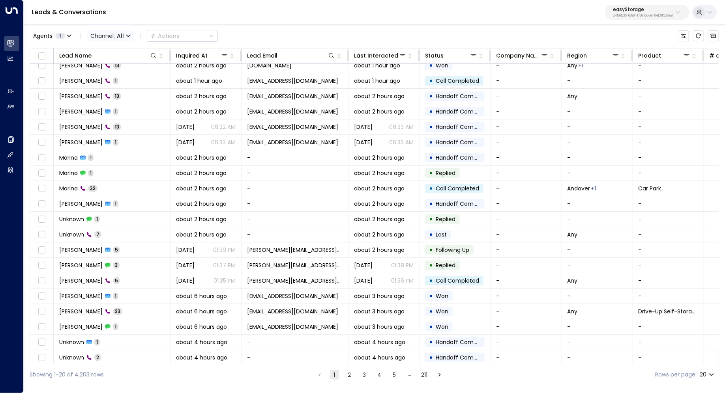
click at [116, 33] on span "Channel: All" at bounding box center [110, 35] width 47 height 11
click at [116, 105] on li "Voice" at bounding box center [115, 110] width 51 height 13
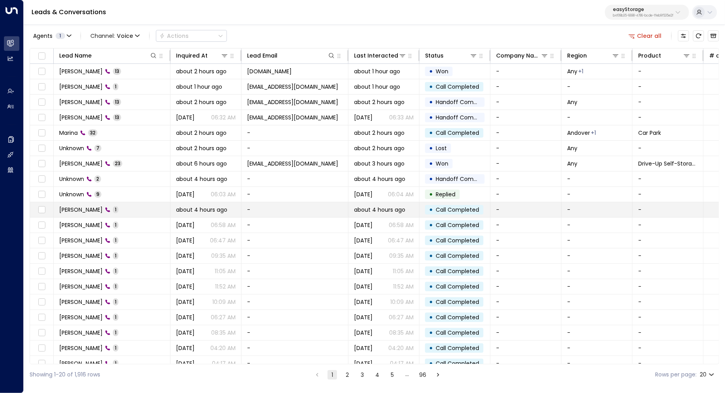
scroll to position [6, 0]
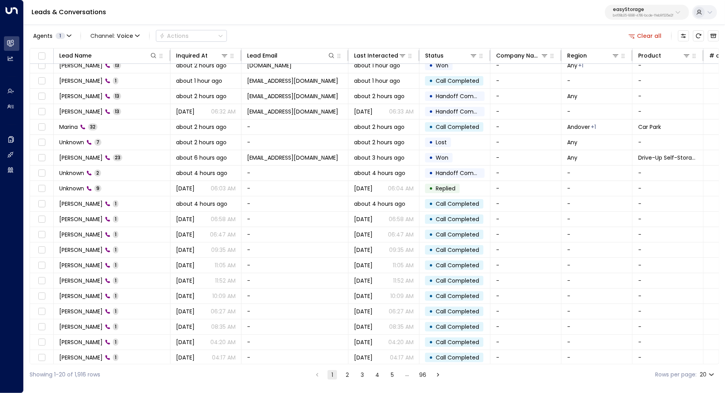
click at [378, 378] on button "4" at bounding box center [377, 375] width 9 height 9
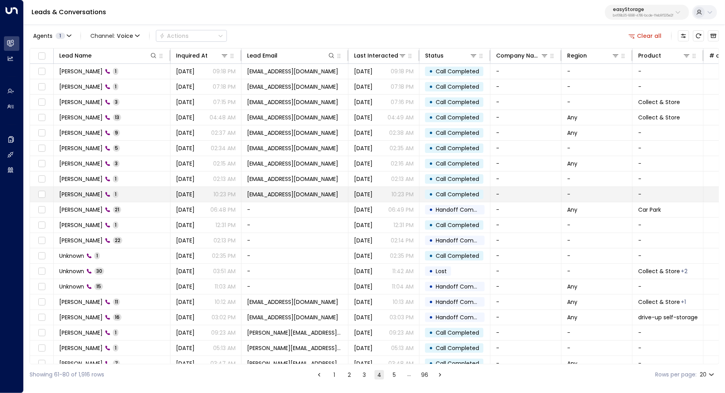
scroll to position [6, 0]
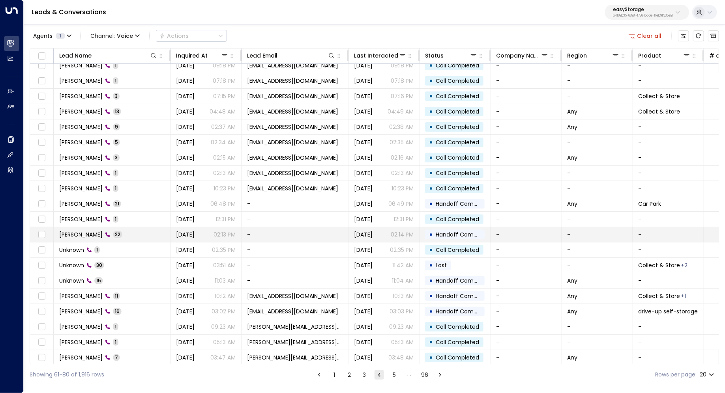
click at [142, 231] on td "Fabio Simeone 22" at bounding box center [112, 234] width 117 height 15
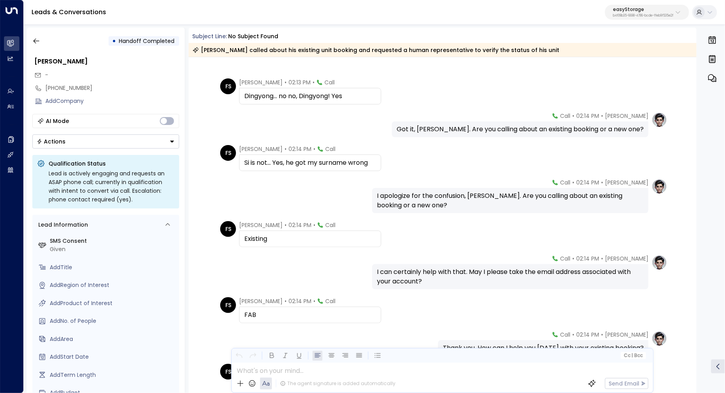
scroll to position [193, 0]
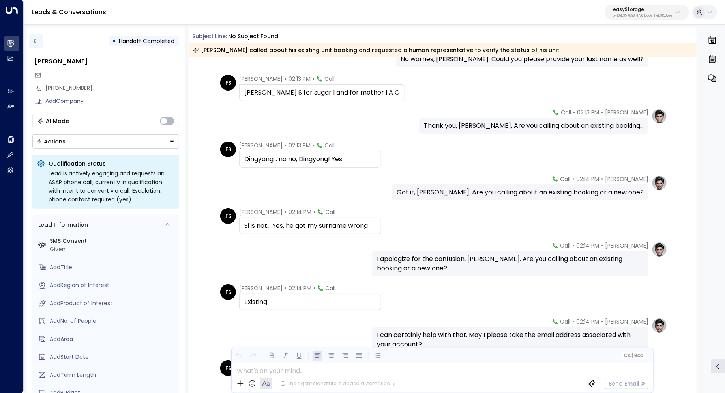
click at [34, 38] on icon "button" at bounding box center [36, 41] width 8 height 8
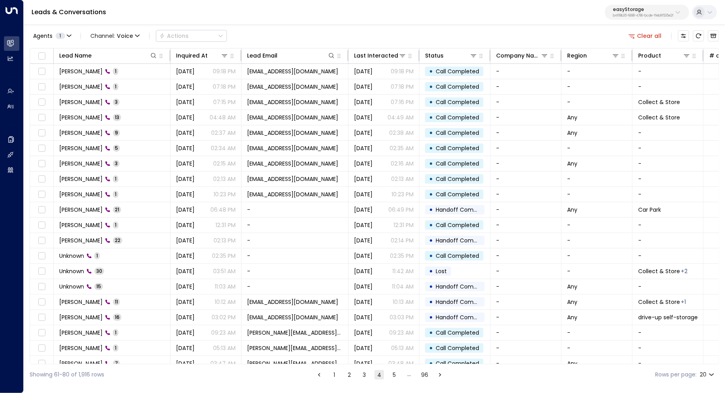
click at [395, 374] on button "5" at bounding box center [394, 375] width 9 height 9
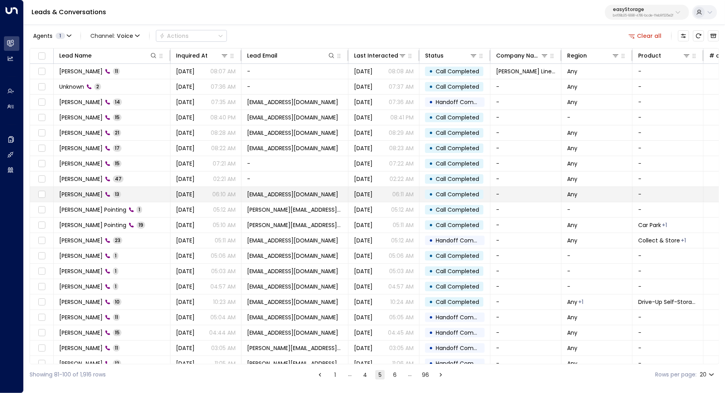
scroll to position [6, 0]
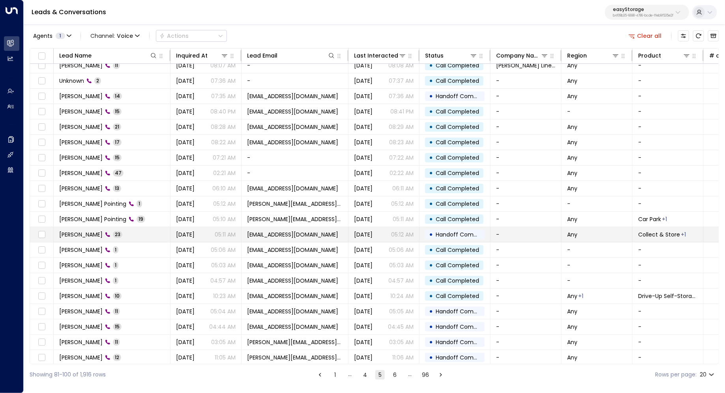
click at [148, 234] on td "Tammy Pel 23" at bounding box center [112, 234] width 117 height 15
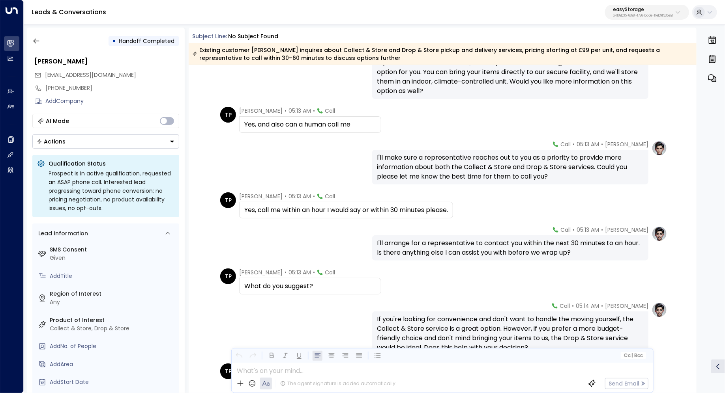
scroll to position [1070, 0]
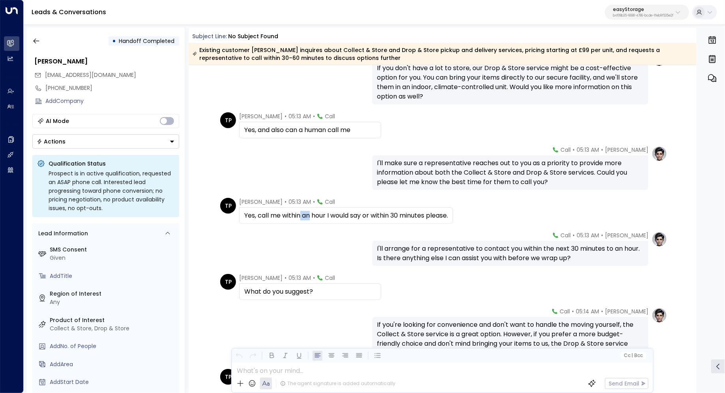
drag, startPoint x: 300, startPoint y: 215, endPoint x: 315, endPoint y: 215, distance: 15.0
click at [314, 215] on div "Yes, call me within an hour I would say or within 30 minutes please." at bounding box center [346, 215] width 204 height 9
click at [315, 215] on div "Yes, call me within an hour I would say or within 30 minutes please." at bounding box center [346, 215] width 204 height 9
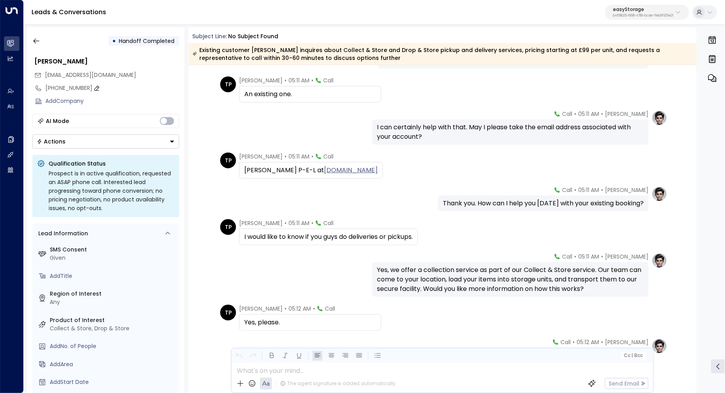
scroll to position [176, 0]
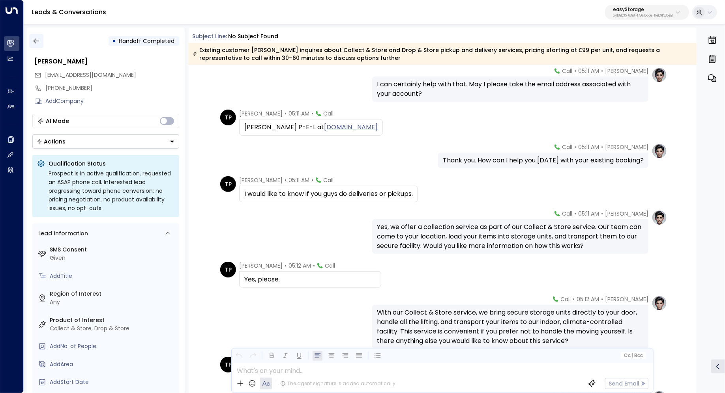
click at [35, 42] on icon "button" at bounding box center [36, 41] width 8 height 8
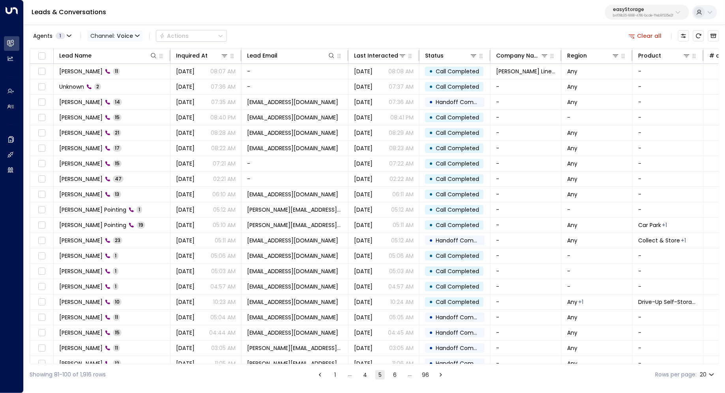
click at [127, 33] on span "Voice" at bounding box center [125, 36] width 16 height 6
click at [115, 83] on p "Voice" at bounding box center [108, 81] width 28 height 5
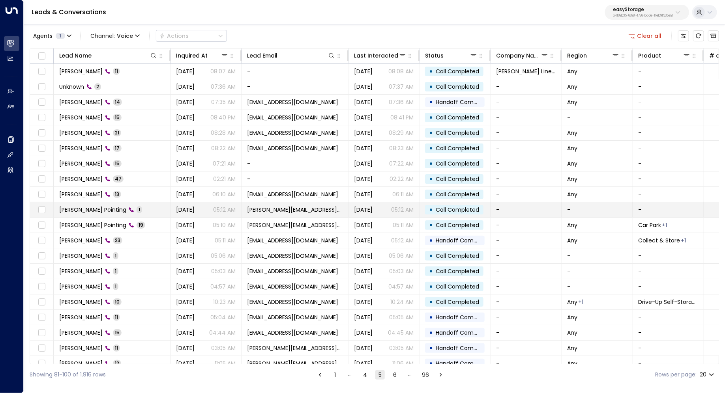
scroll to position [6, 0]
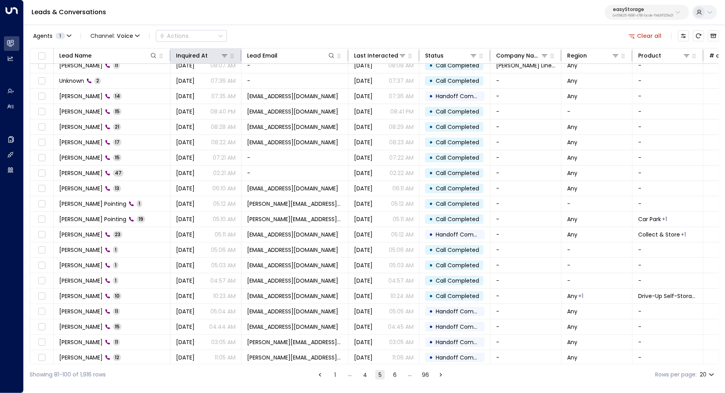
click at [196, 50] on th "Inquired At" at bounding box center [205, 56] width 71 height 15
click at [202, 52] on div "Inquired At" at bounding box center [192, 55] width 32 height 9
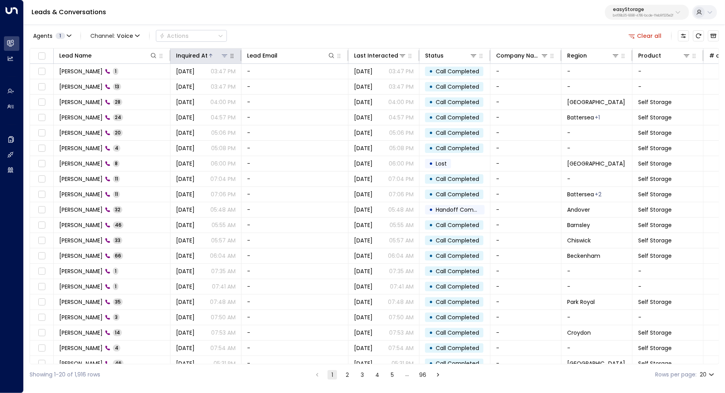
click at [202, 54] on div "Inquired At" at bounding box center [192, 55] width 32 height 9
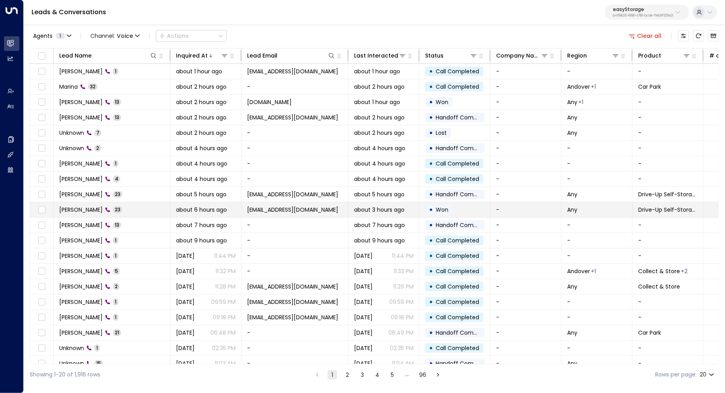
scroll to position [6, 0]
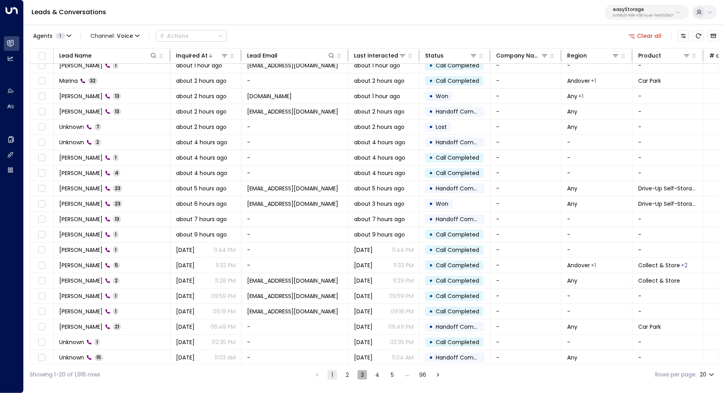
click at [364, 375] on button "3" at bounding box center [362, 375] width 9 height 9
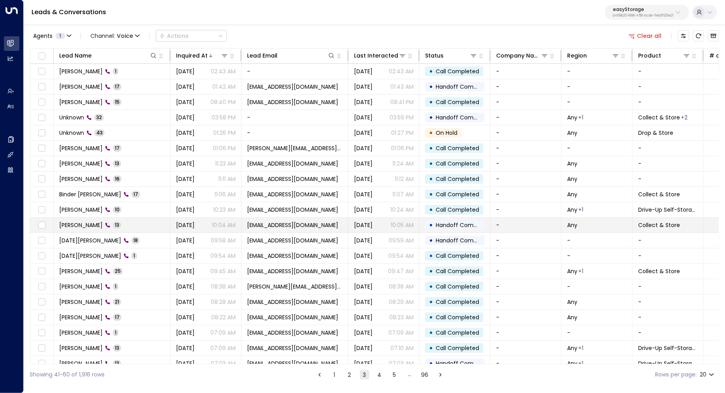
scroll to position [6, 0]
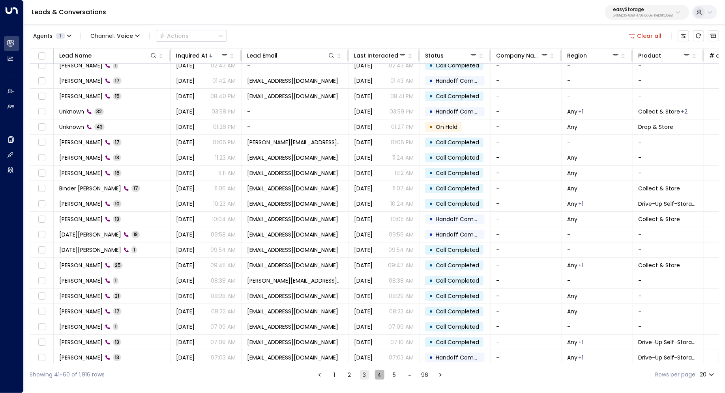
click at [381, 376] on button "4" at bounding box center [379, 375] width 9 height 9
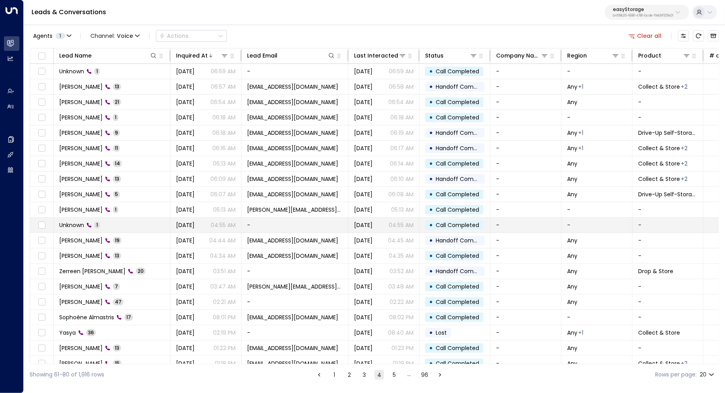
scroll to position [6, 0]
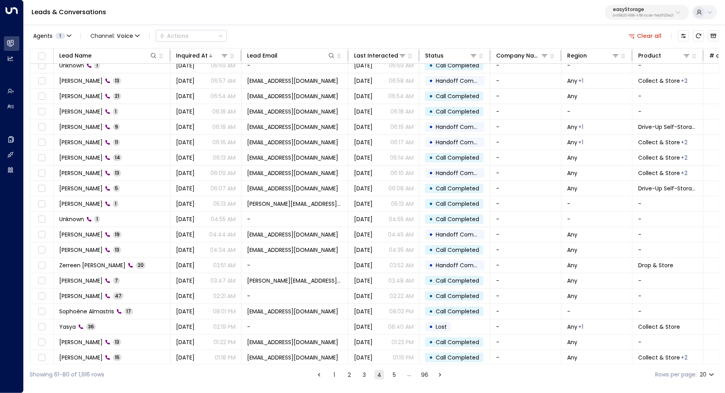
click at [393, 376] on button "5" at bounding box center [394, 375] width 9 height 9
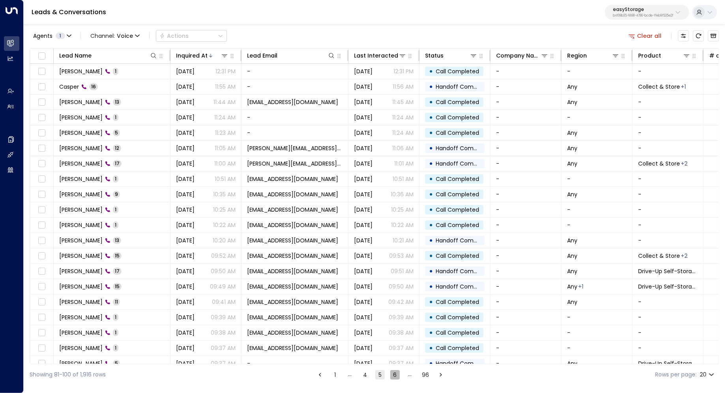
click at [393, 375] on button "6" at bounding box center [394, 375] width 9 height 9
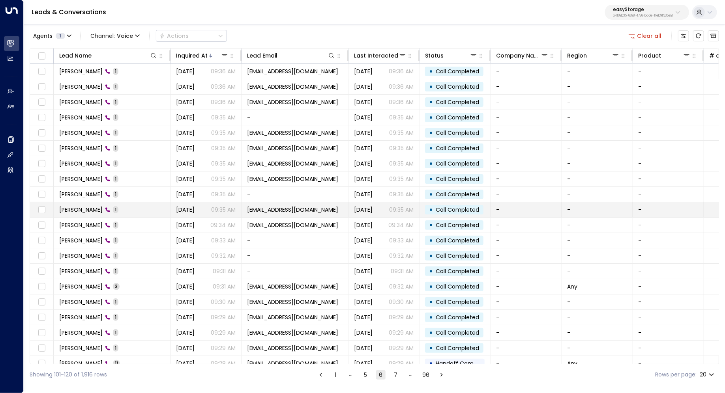
scroll to position [6, 0]
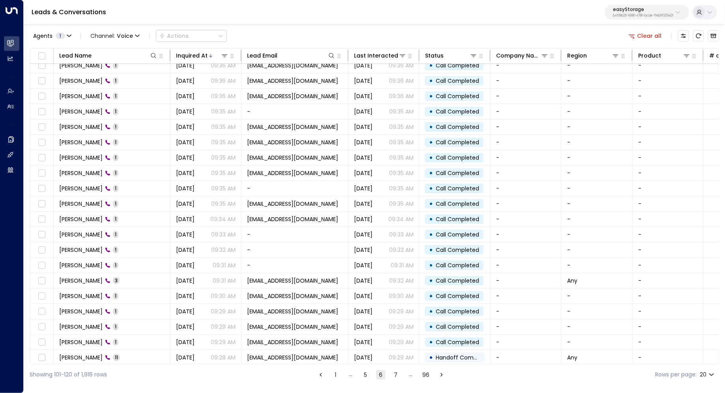
click at [397, 374] on button "7" at bounding box center [395, 375] width 9 height 9
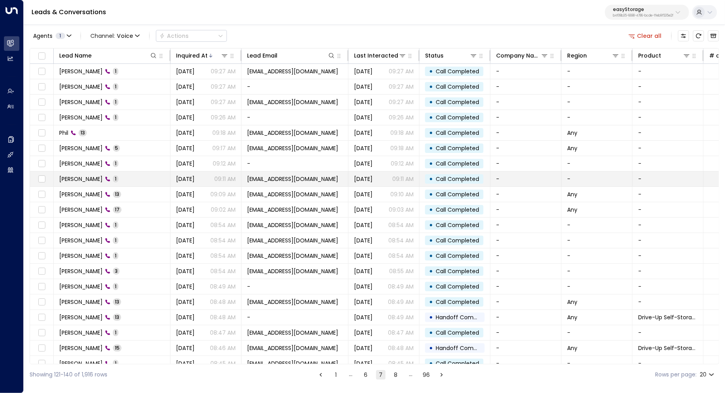
scroll to position [6, 0]
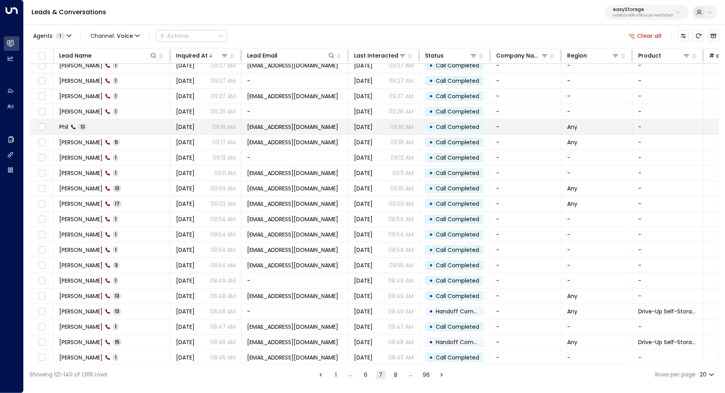
click at [58, 126] on td "Phil 13" at bounding box center [112, 127] width 117 height 15
